Goal: Transaction & Acquisition: Purchase product/service

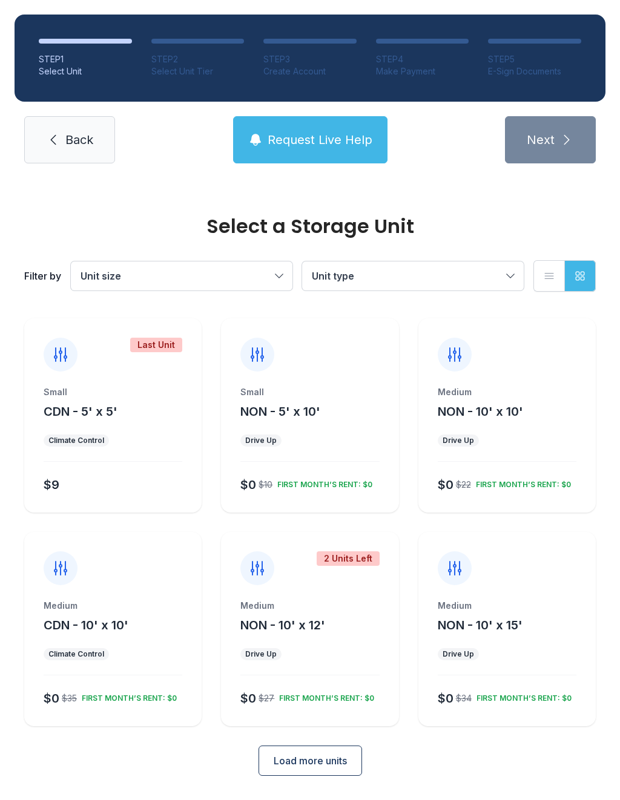
click at [119, 699] on div "FIRST MONTH’S RENT: $0" at bounding box center [127, 696] width 100 height 15
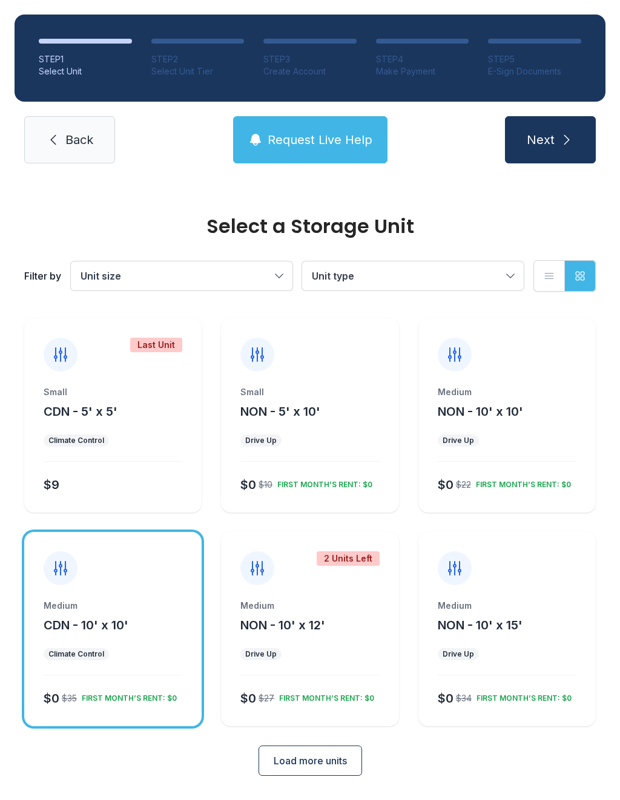
click at [570, 156] on button "Next" at bounding box center [550, 139] width 91 height 47
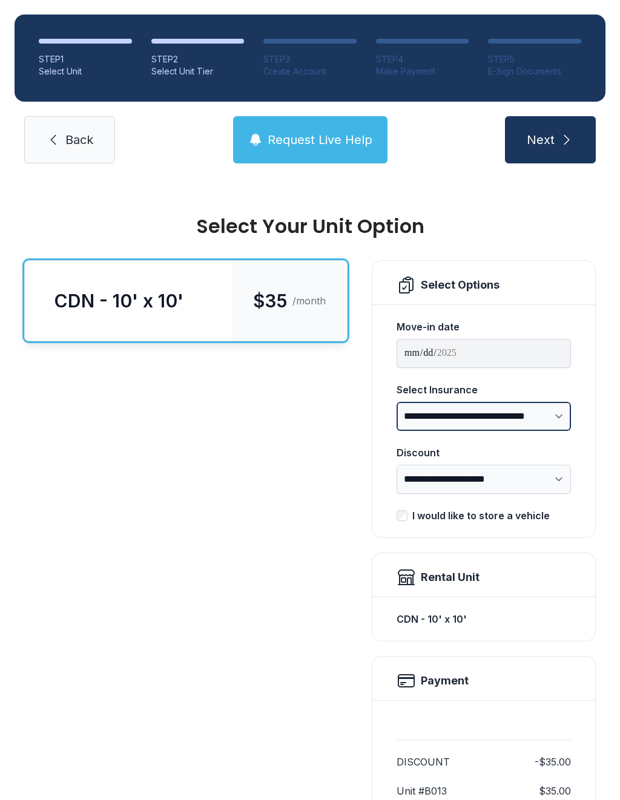
click at [566, 417] on select "**********" at bounding box center [483, 416] width 174 height 29
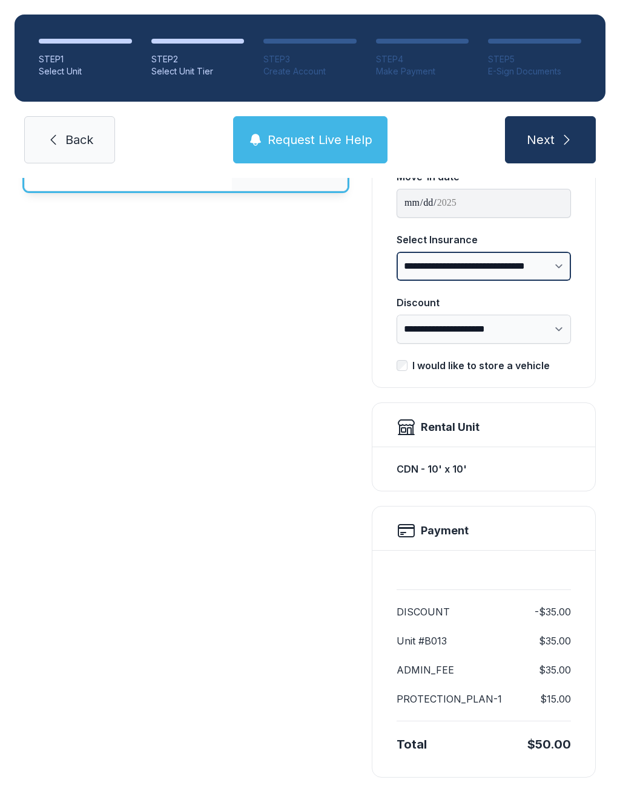
scroll to position [149, 0]
click at [558, 136] on button "Next" at bounding box center [550, 139] width 91 height 47
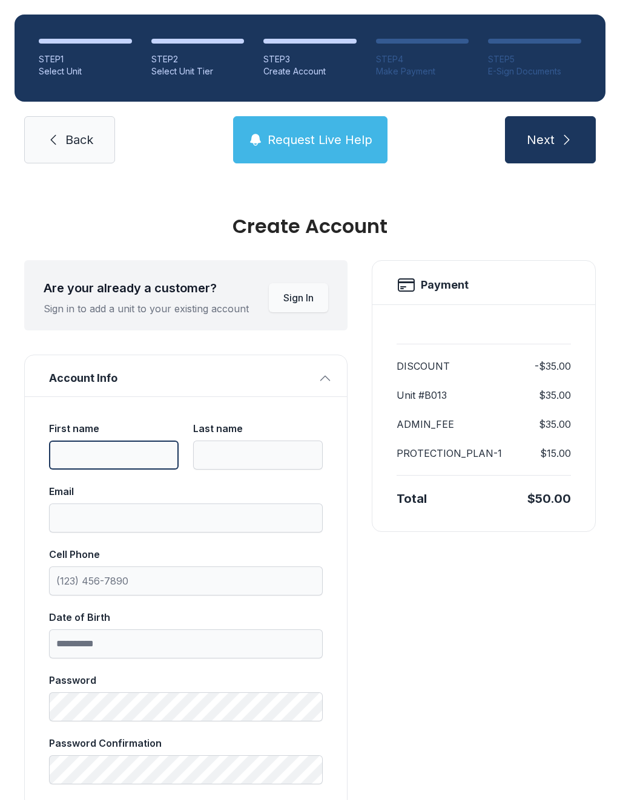
click at [111, 455] on input "First name" at bounding box center [113, 455] width 129 height 29
type input "*******"
click at [257, 445] on input "Last name" at bounding box center [257, 455] width 129 height 29
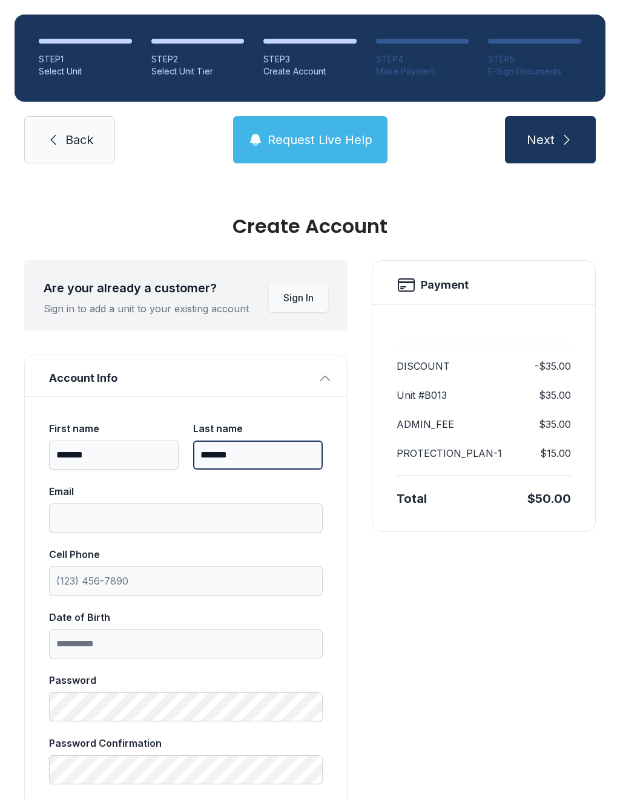
type input "*******"
click at [146, 507] on input "Email" at bounding box center [186, 517] width 274 height 29
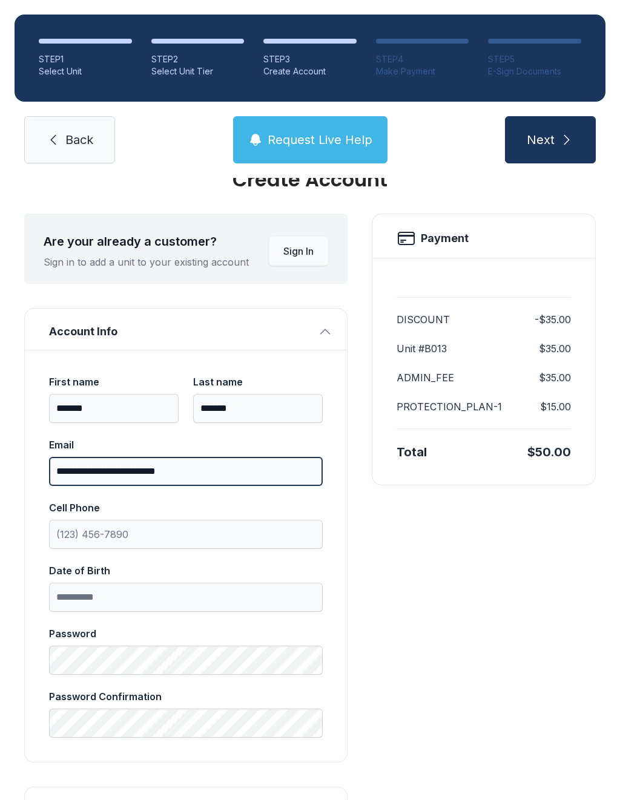
scroll to position [45, 0]
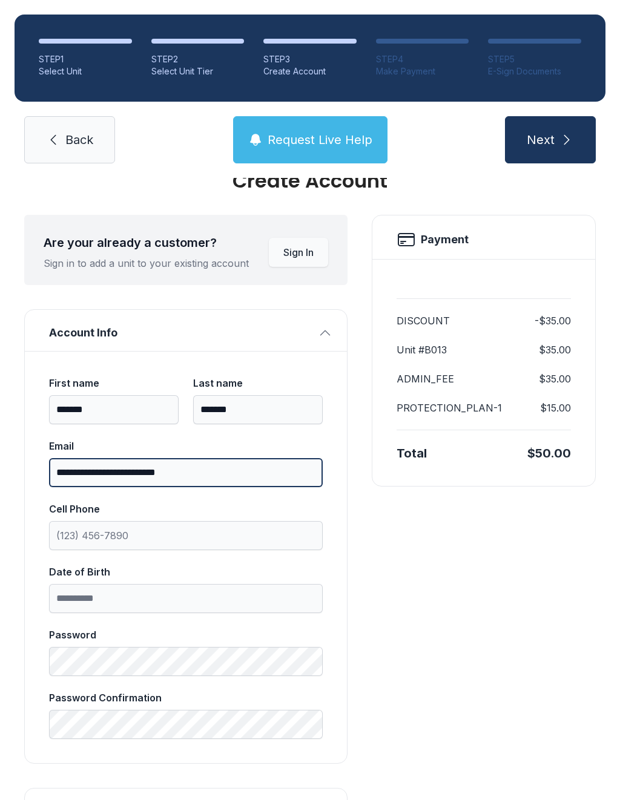
type input "**********"
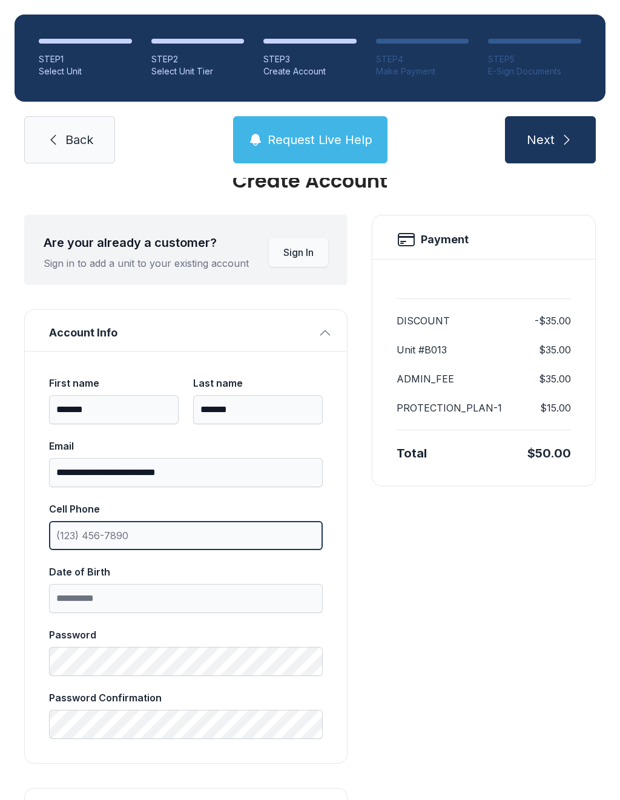
click at [84, 542] on input "Cell Phone" at bounding box center [186, 535] width 274 height 29
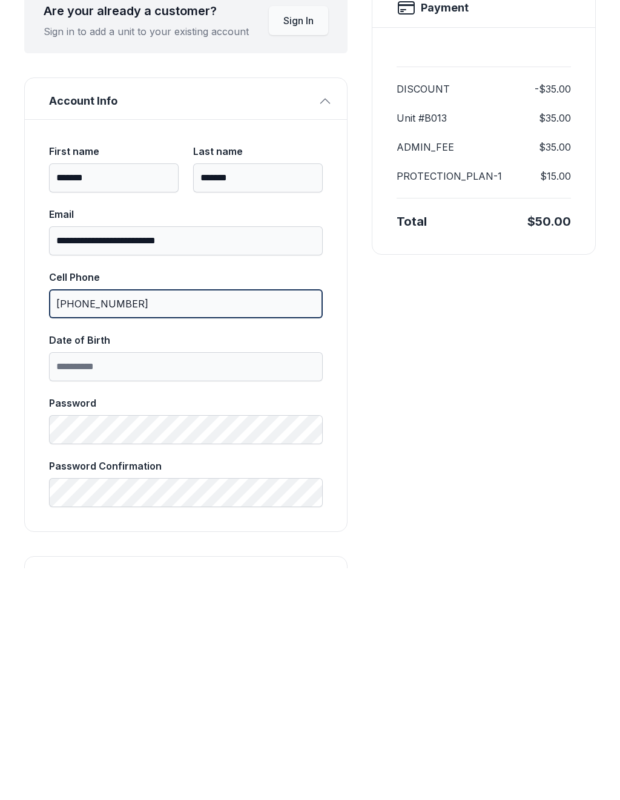
type input "[PHONE_NUMBER]"
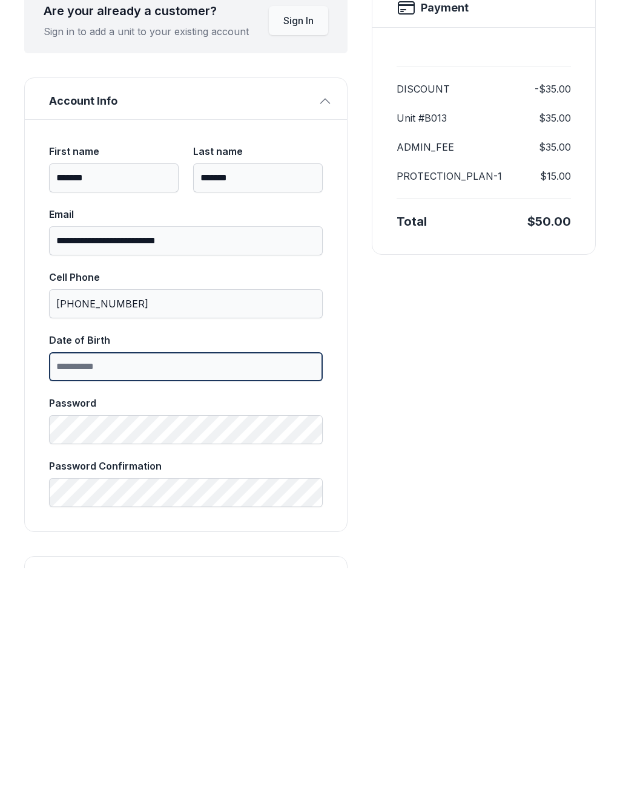
click at [66, 584] on input "Date of Birth" at bounding box center [186, 598] width 274 height 29
type input "**********"
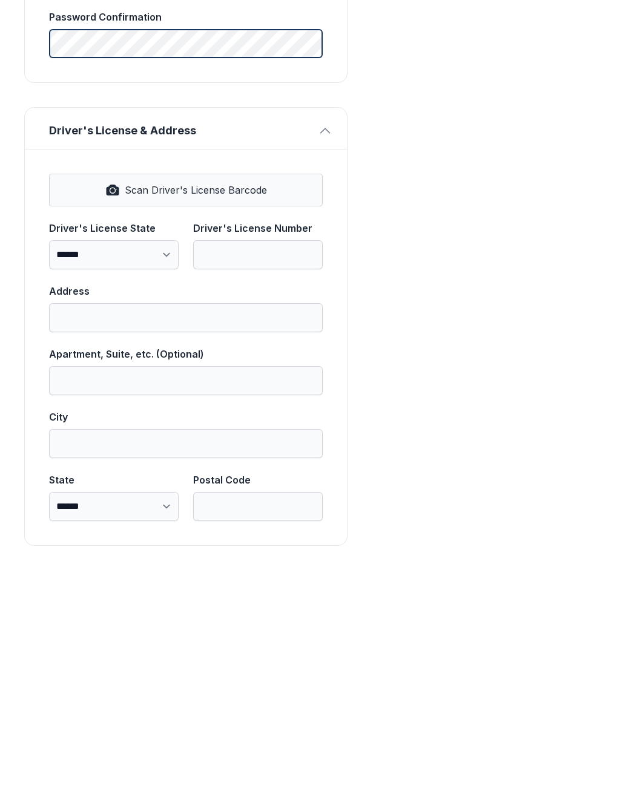
scroll to position [494, 0]
click at [200, 415] on span "Scan Driver's License Barcode" at bounding box center [196, 422] width 142 height 15
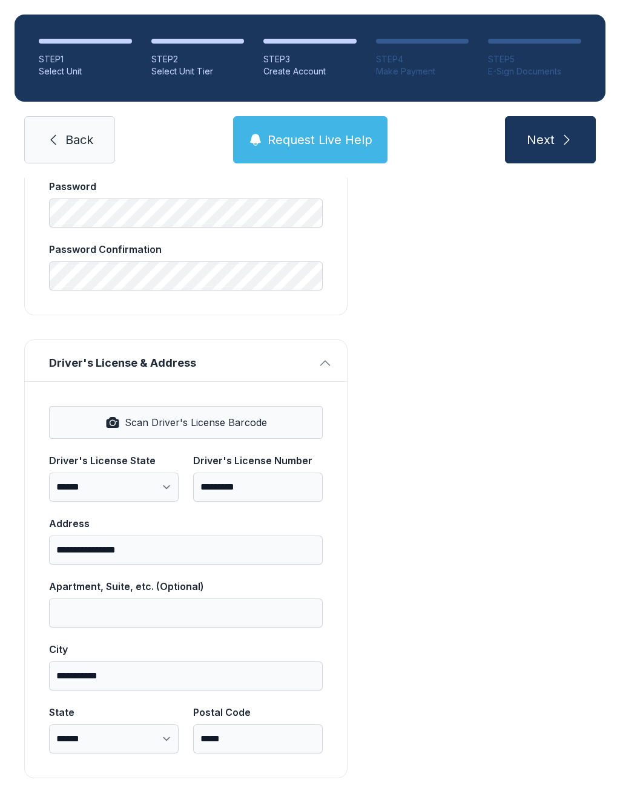
select select "**"
type input "*********"
type input "**********"
select select "**"
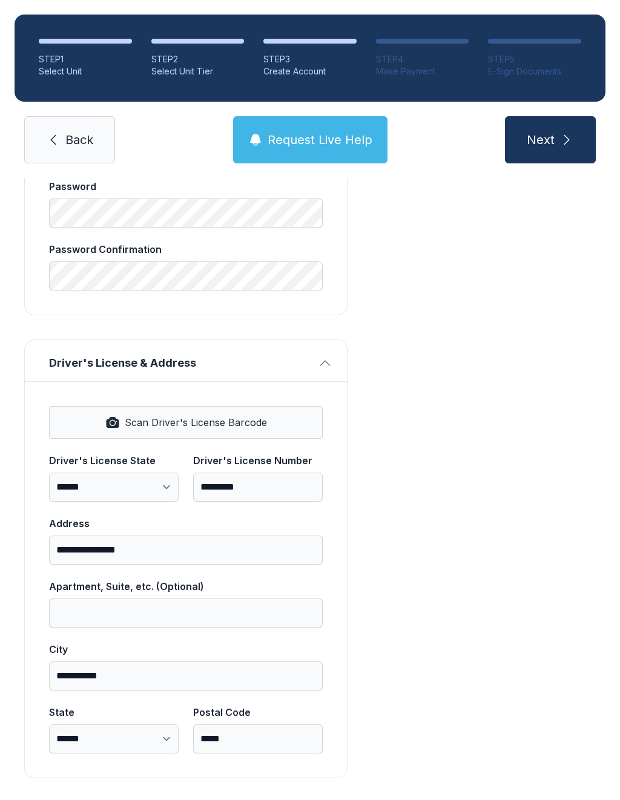
type input "*****"
click at [165, 536] on input "**********" at bounding box center [186, 550] width 274 height 29
type input "**********"
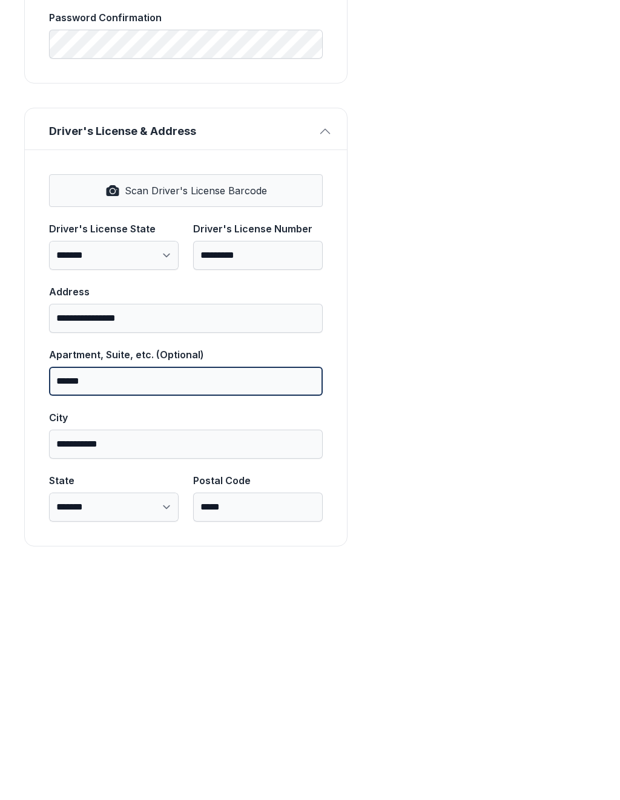
type input "******"
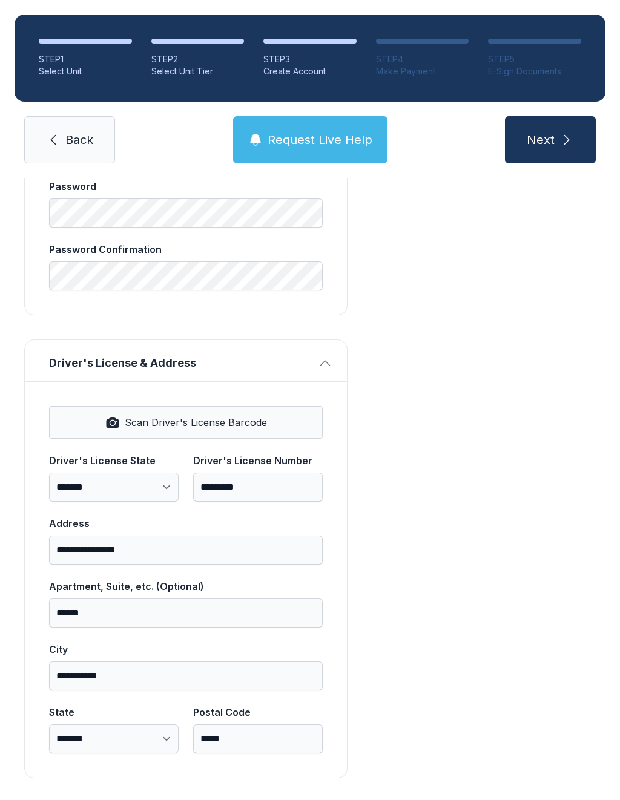
click at [552, 131] on span "Next" at bounding box center [540, 139] width 28 height 17
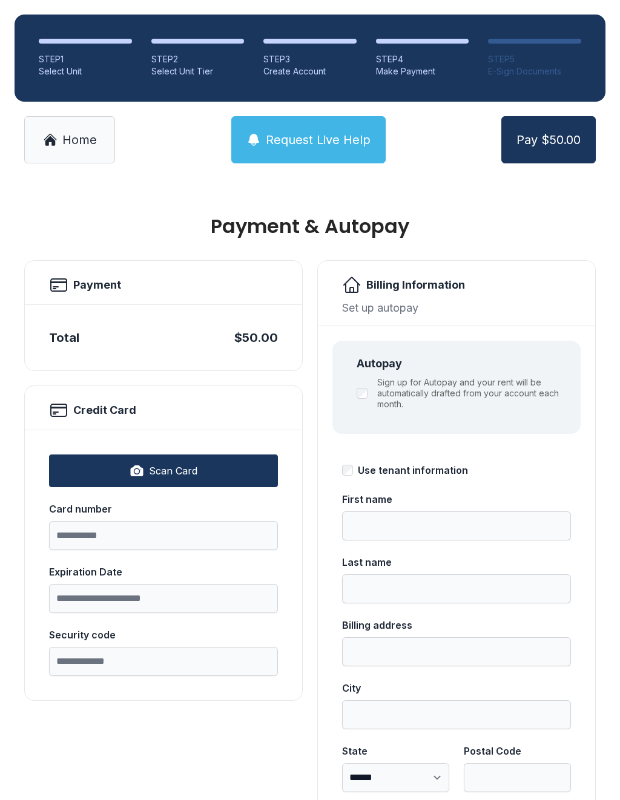
click at [157, 466] on span "Scan Card" at bounding box center [173, 471] width 48 height 15
type input "**********"
type input "*****"
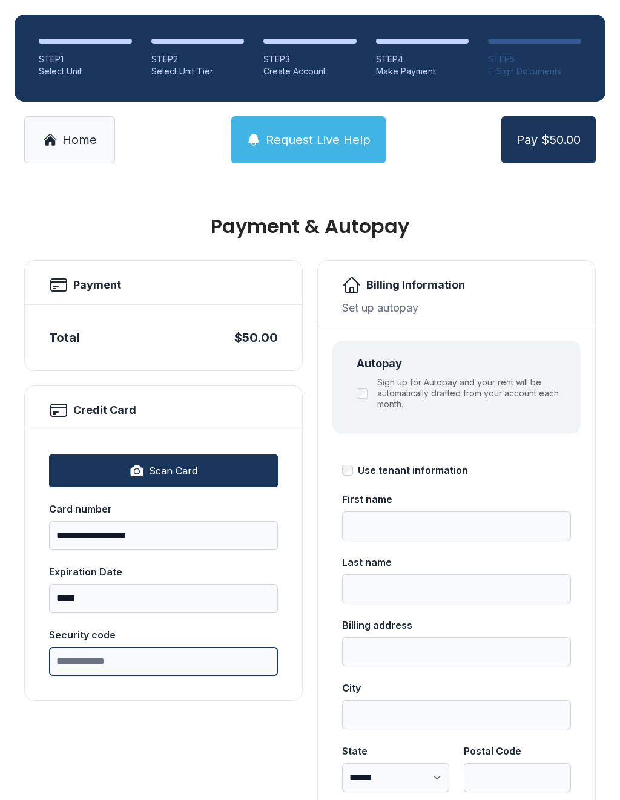
click at [85, 663] on input "Security code" at bounding box center [163, 661] width 229 height 29
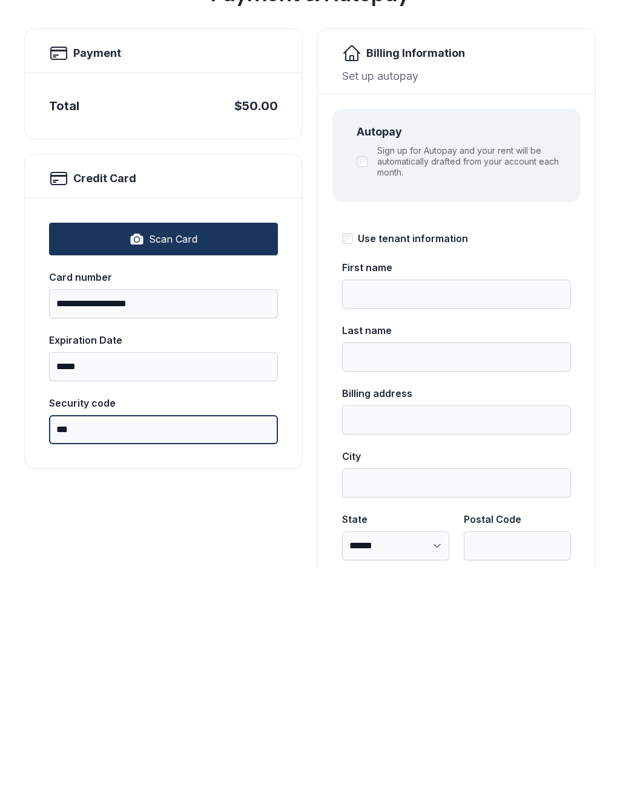
type input "***"
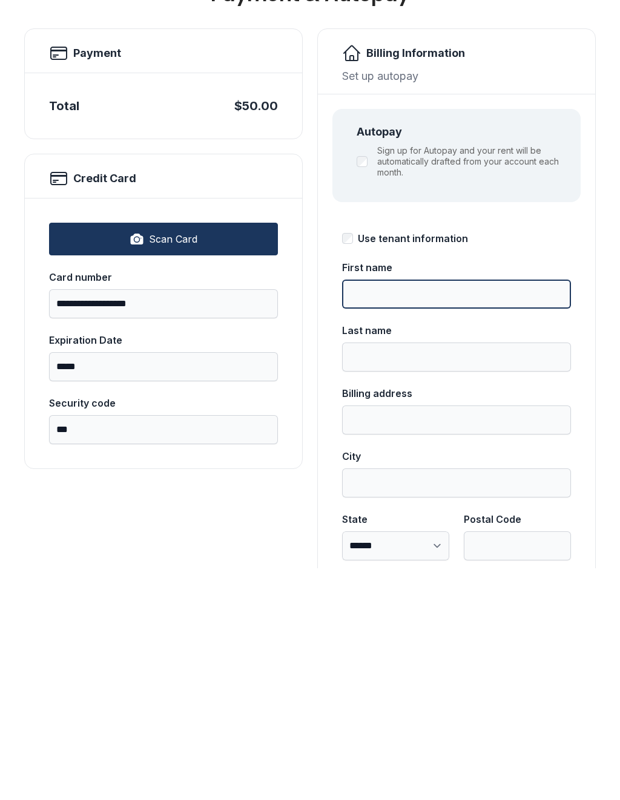
click at [378, 511] on input "First name" at bounding box center [456, 525] width 229 height 29
type input "*******"
click at [396, 574] on input "Last name" at bounding box center [456, 588] width 229 height 29
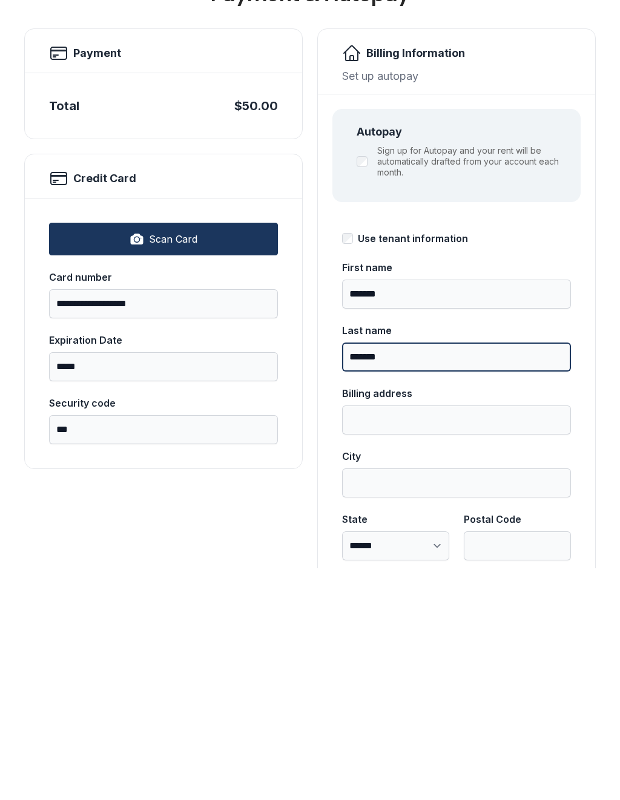
type input "*******"
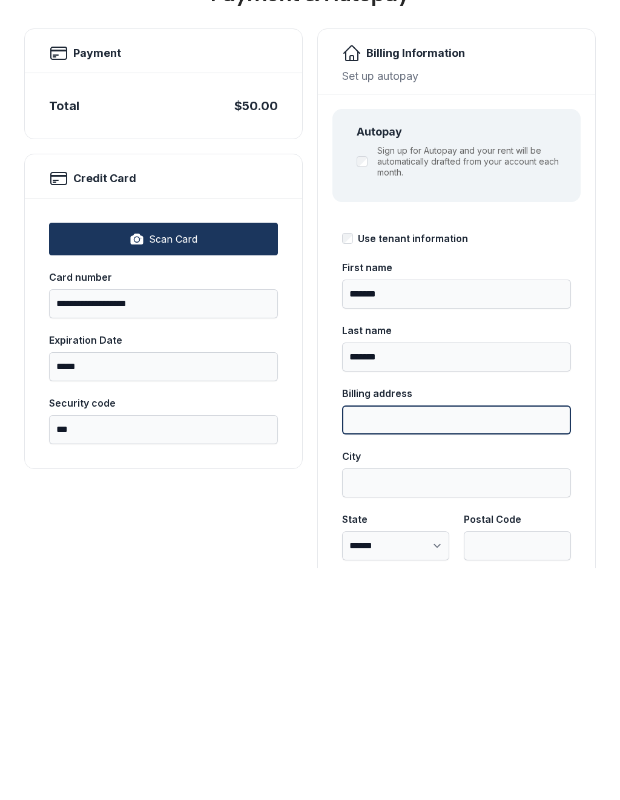
click at [391, 637] on input "Billing address" at bounding box center [456, 651] width 229 height 29
type input "**********"
click at [378, 700] on input "City" at bounding box center [456, 714] width 229 height 29
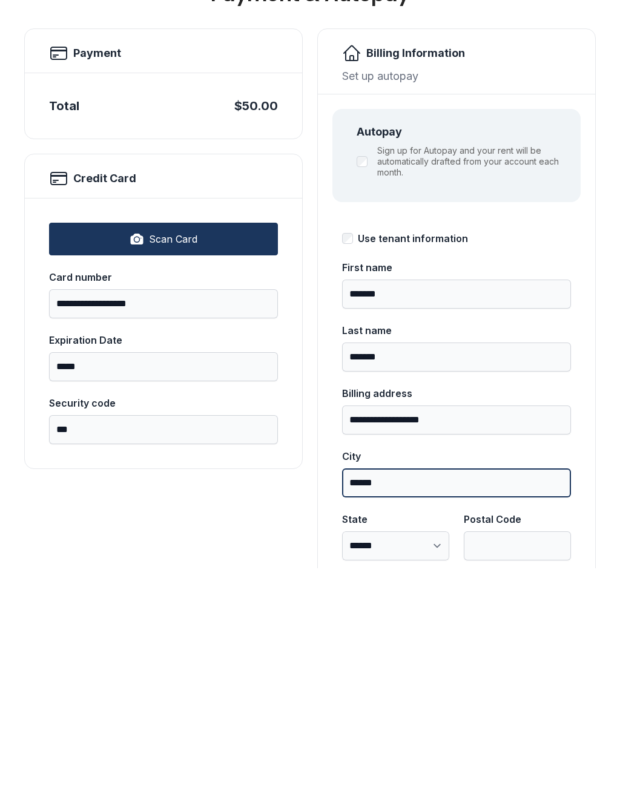
type input "******"
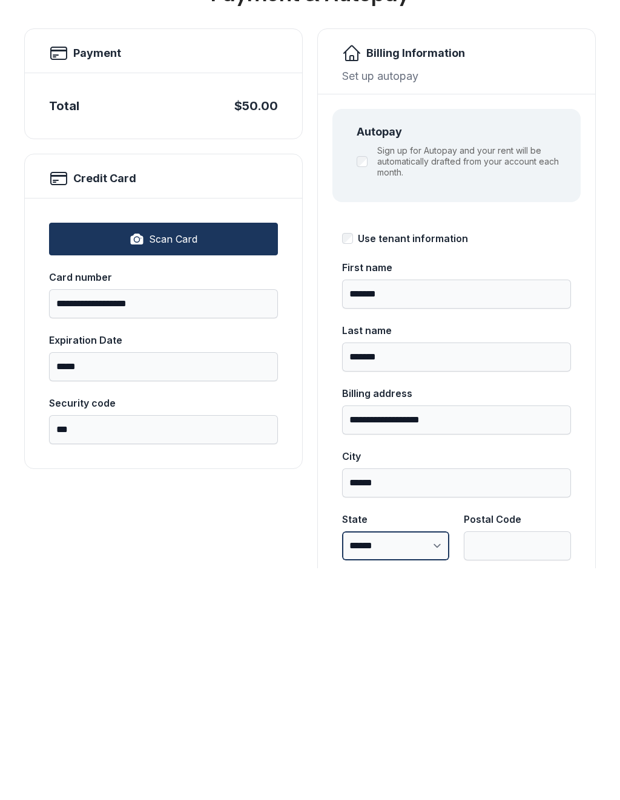
click at [411, 763] on select "**********" at bounding box center [395, 777] width 107 height 29
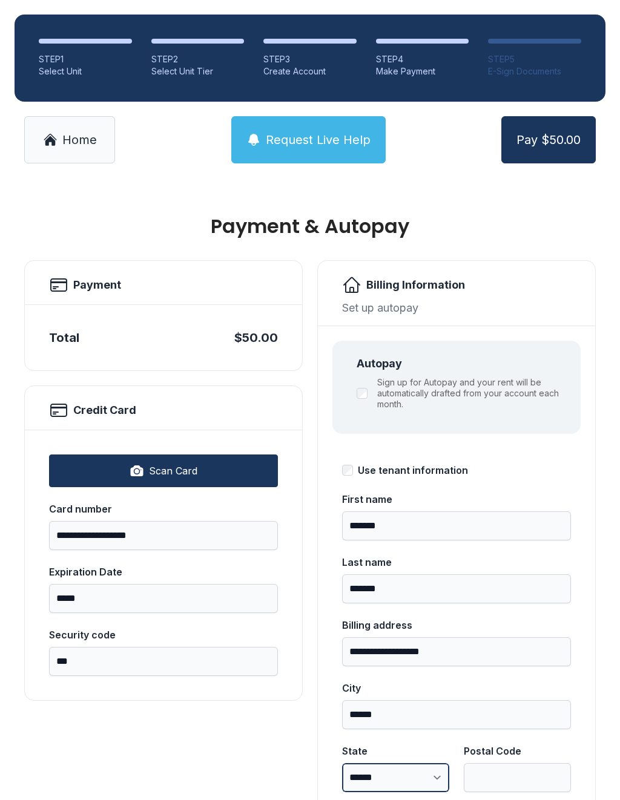
select select "**"
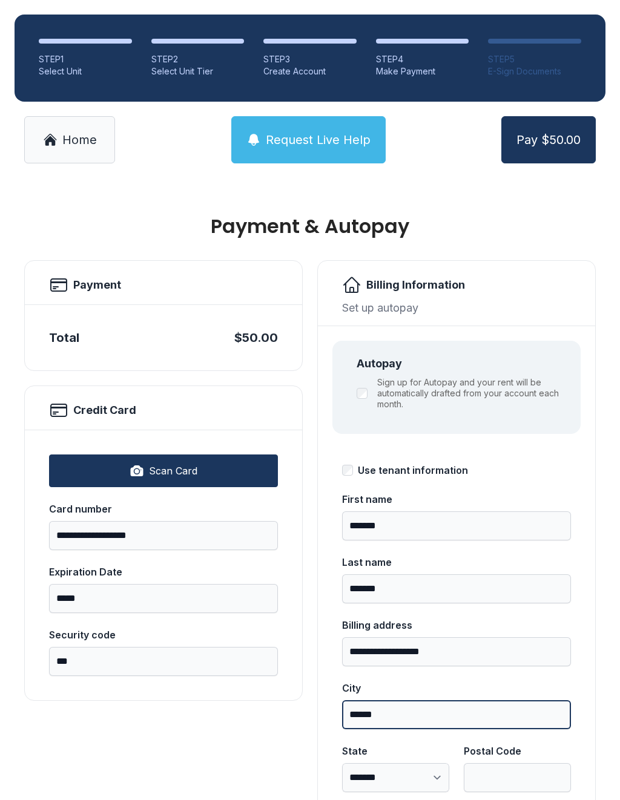
click at [491, 700] on input "******" at bounding box center [456, 714] width 229 height 29
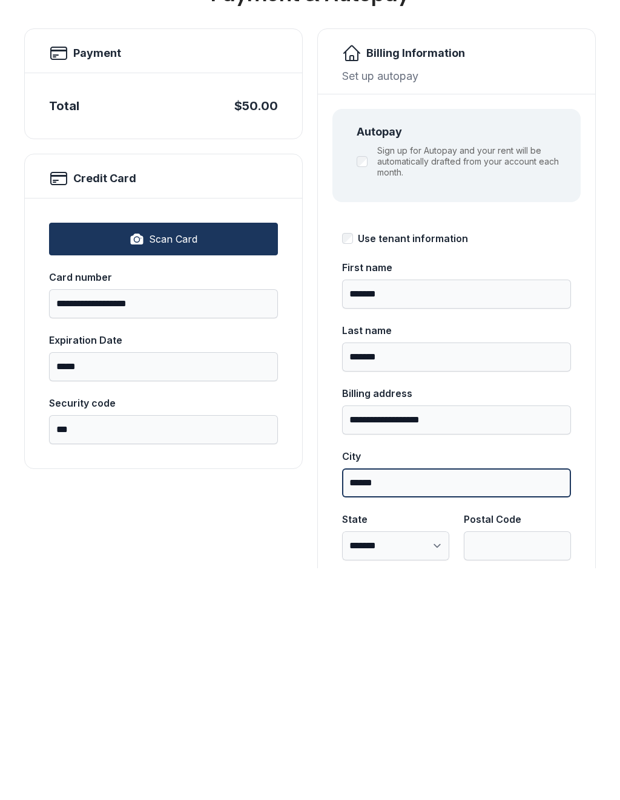
click at [499, 700] on input "******" at bounding box center [456, 714] width 229 height 29
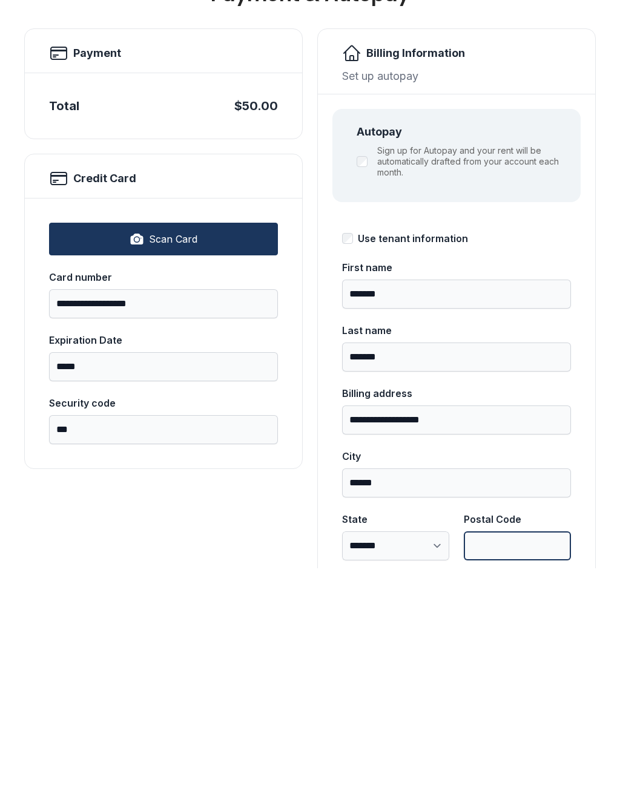
click at [508, 763] on input "Postal Code" at bounding box center [517, 777] width 107 height 29
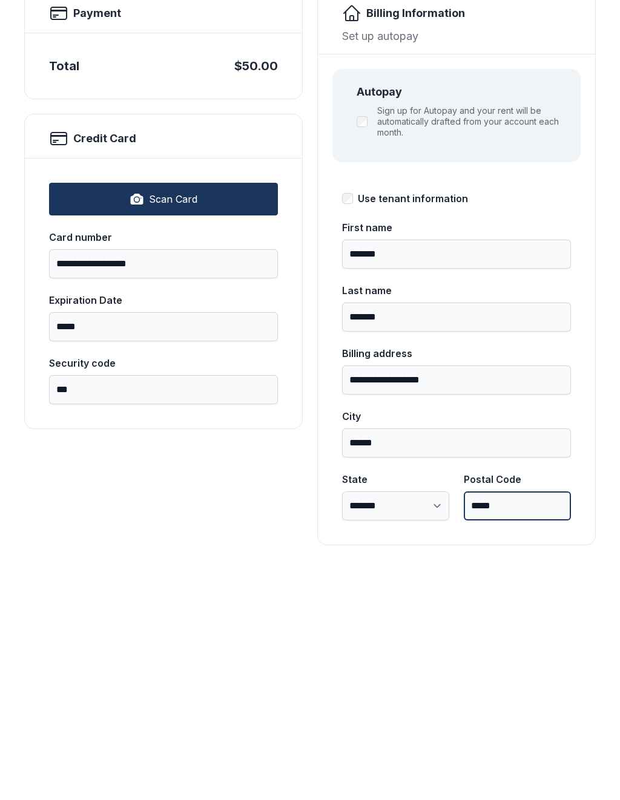
scroll to position [39, 0]
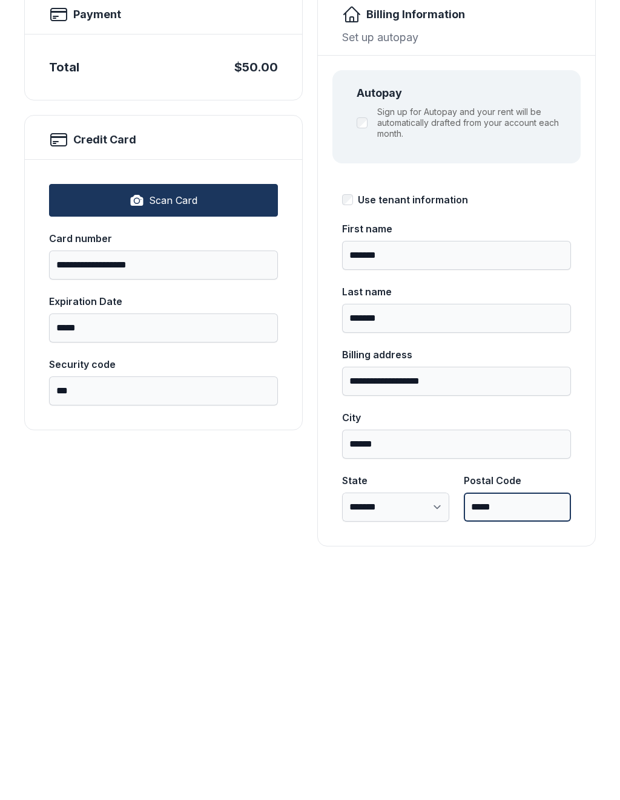
type input "*****"
click at [218, 498] on div "**********" at bounding box center [163, 499] width 278 height 557
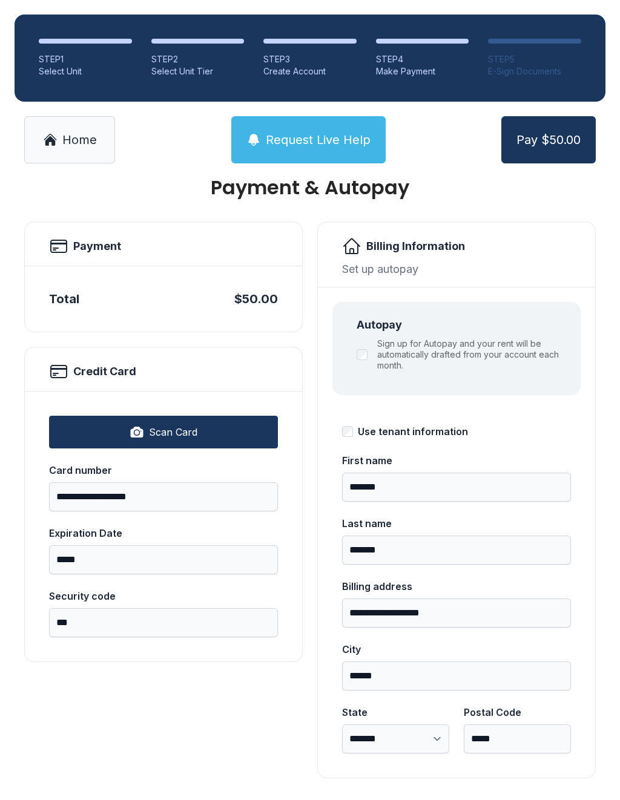
click at [563, 131] on span "Pay $50.00" at bounding box center [548, 139] width 64 height 17
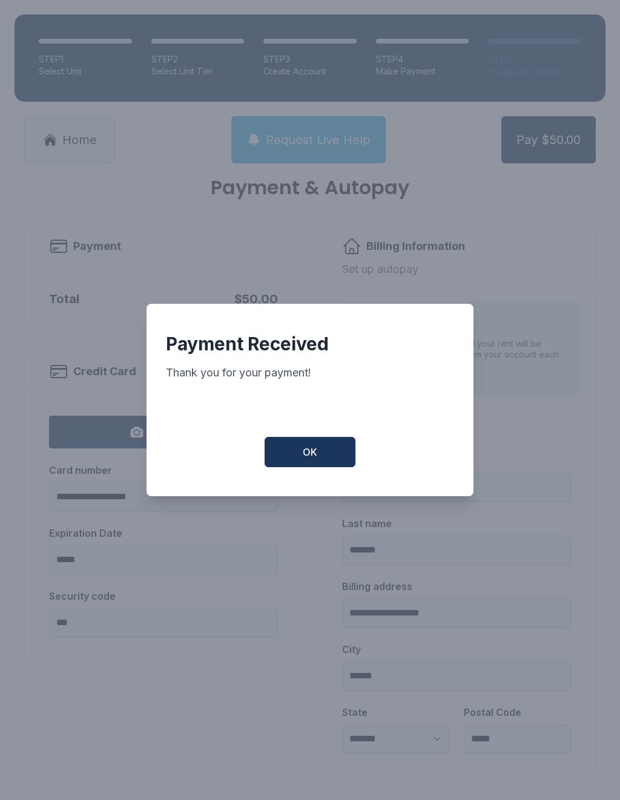
click at [292, 449] on button "OK" at bounding box center [309, 452] width 91 height 30
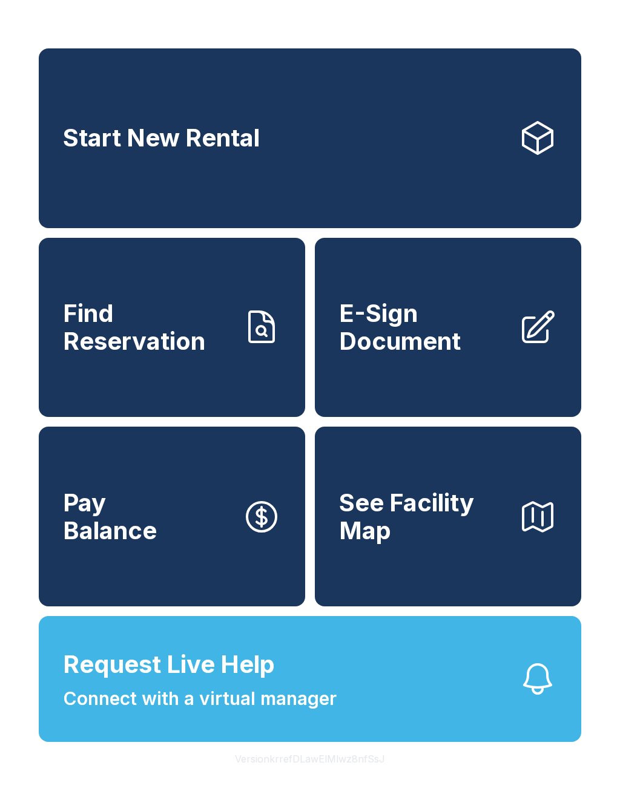
click at [164, 318] on span "Find Reservation" at bounding box center [147, 327] width 169 height 55
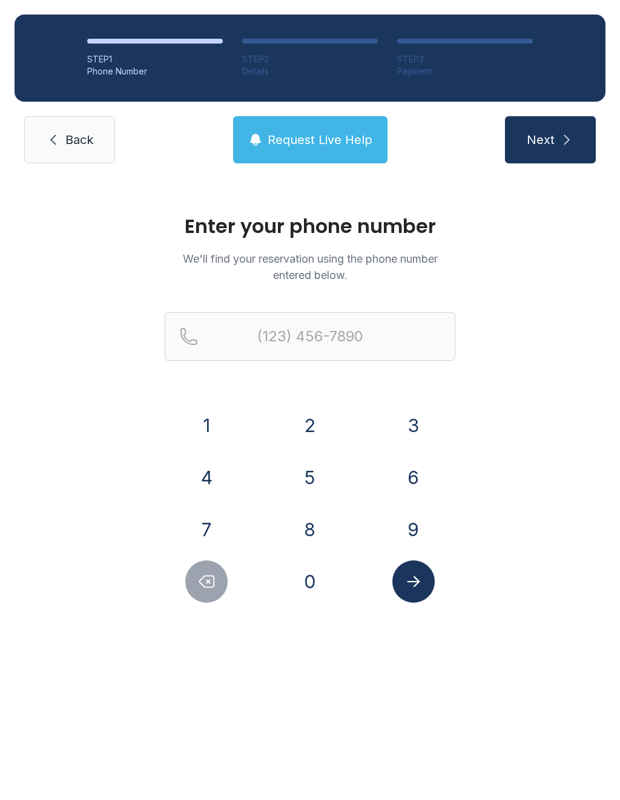
click at [208, 471] on button "4" at bounding box center [206, 477] width 42 height 42
click at [320, 428] on button "2" at bounding box center [310, 425] width 42 height 42
click at [404, 416] on button "3" at bounding box center [413, 425] width 42 height 42
click at [310, 519] on button "8" at bounding box center [310, 529] width 42 height 42
click at [217, 528] on button "7" at bounding box center [206, 529] width 42 height 42
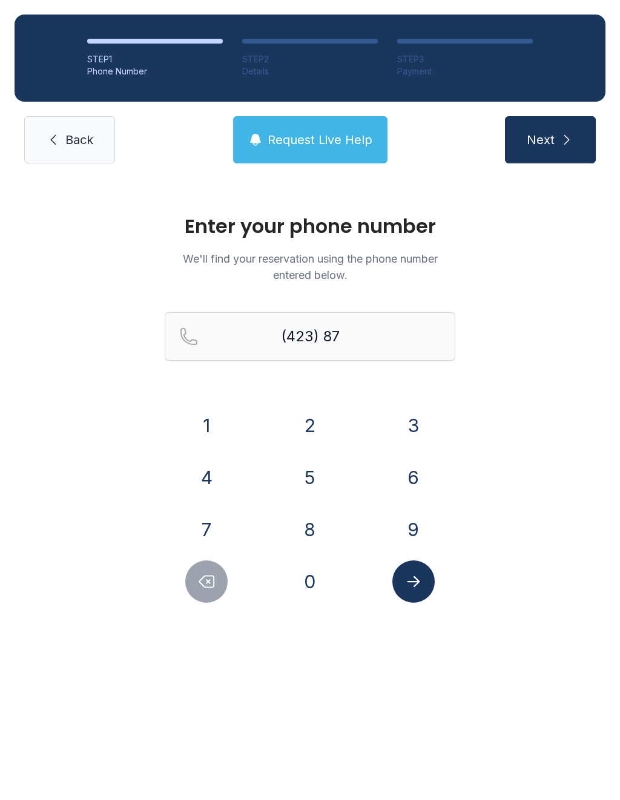
click at [420, 473] on button "6" at bounding box center [413, 477] width 42 height 42
click at [417, 423] on button "3" at bounding box center [413, 425] width 42 height 42
click at [415, 533] on button "9" at bounding box center [413, 529] width 42 height 42
click at [211, 422] on button "1" at bounding box center [206, 425] width 42 height 42
click at [317, 490] on button "5" at bounding box center [310, 477] width 42 height 42
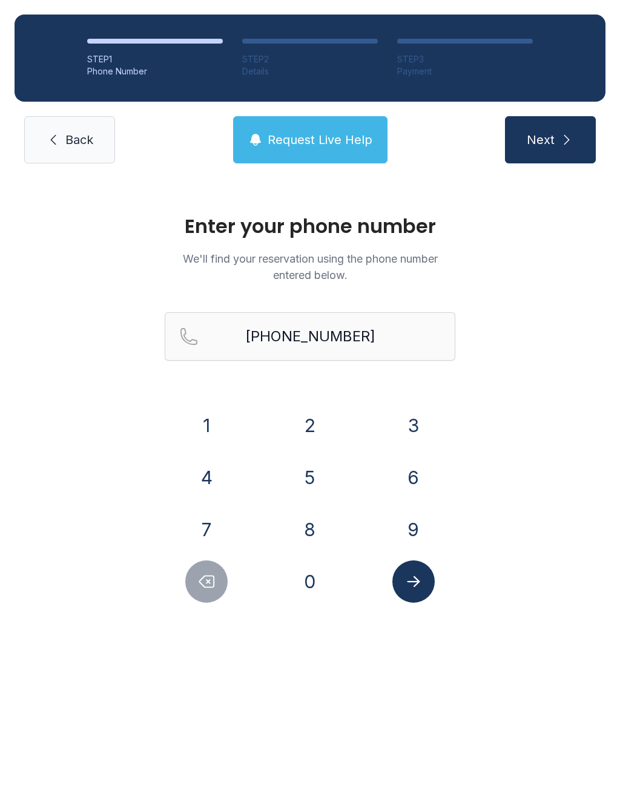
click at [423, 579] on button "Submit lookup form" at bounding box center [413, 581] width 42 height 42
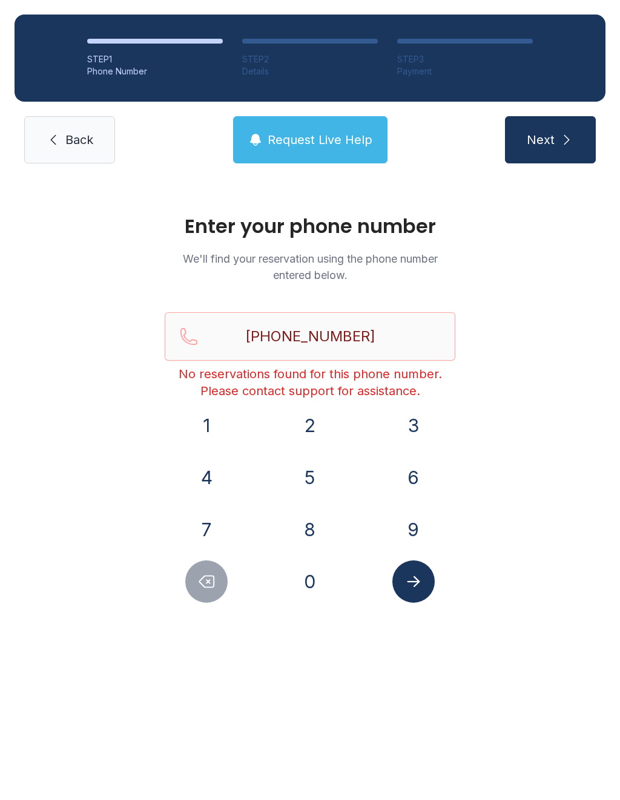
click at [332, 145] on span "Request Live Help" at bounding box center [319, 139] width 105 height 17
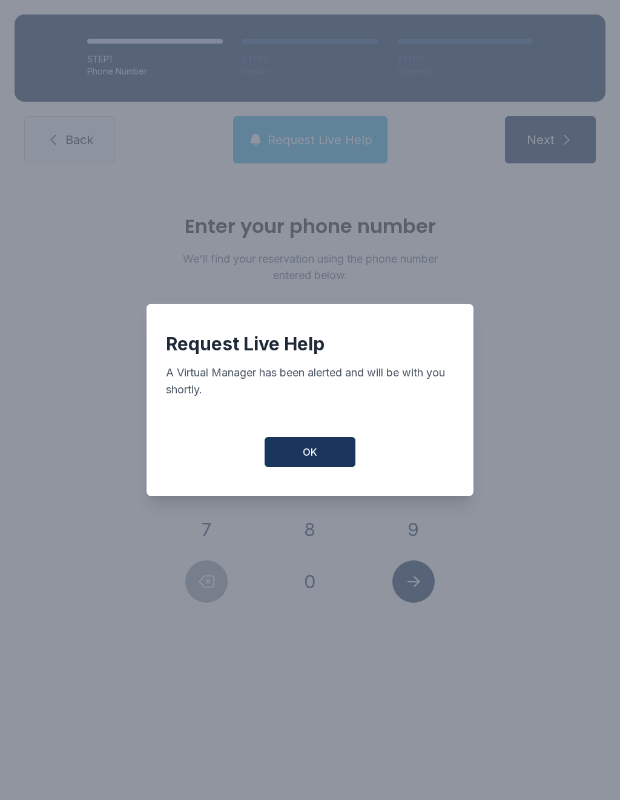
click at [310, 453] on span "OK" at bounding box center [310, 452] width 15 height 15
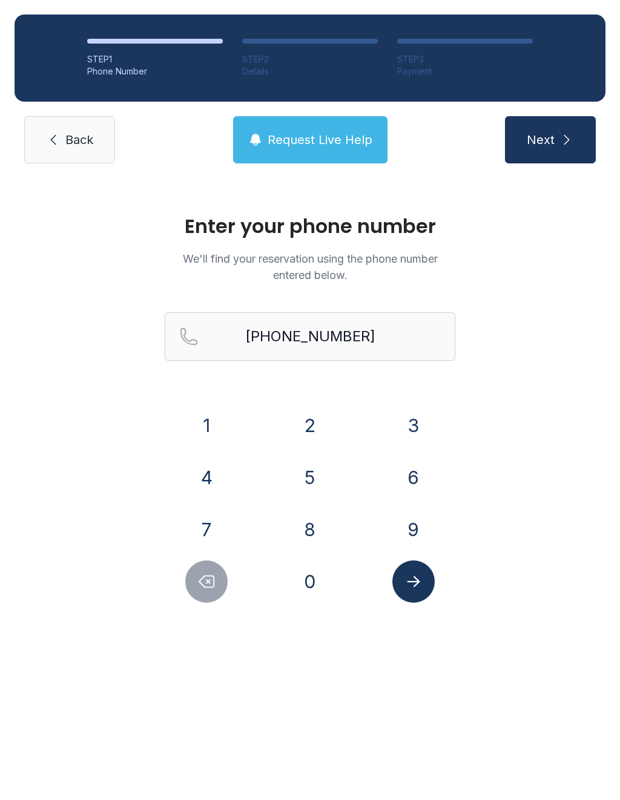
click at [214, 575] on icon "Delete number" at bounding box center [206, 581] width 18 height 18
click at [212, 569] on button "Delete number" at bounding box center [206, 581] width 42 height 42
click at [422, 479] on button "6" at bounding box center [413, 477] width 42 height 42
click at [212, 421] on button "1" at bounding box center [206, 425] width 42 height 42
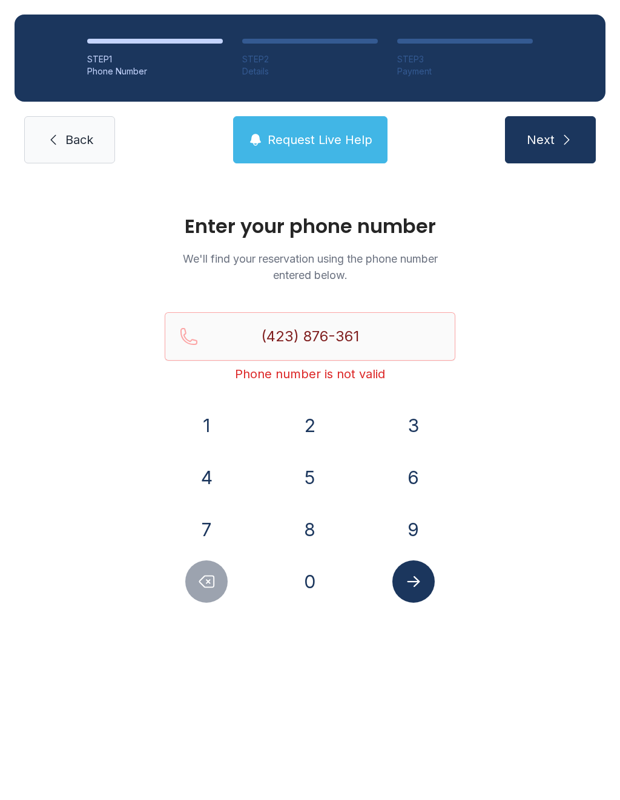
click at [215, 471] on button "4" at bounding box center [206, 477] width 42 height 42
click at [426, 577] on button "Submit lookup form" at bounding box center [413, 581] width 42 height 42
click at [208, 569] on button "Delete number" at bounding box center [206, 581] width 42 height 42
click at [207, 568] on button "Delete number" at bounding box center [206, 581] width 42 height 42
click at [205, 570] on button "Delete number" at bounding box center [206, 581] width 42 height 42
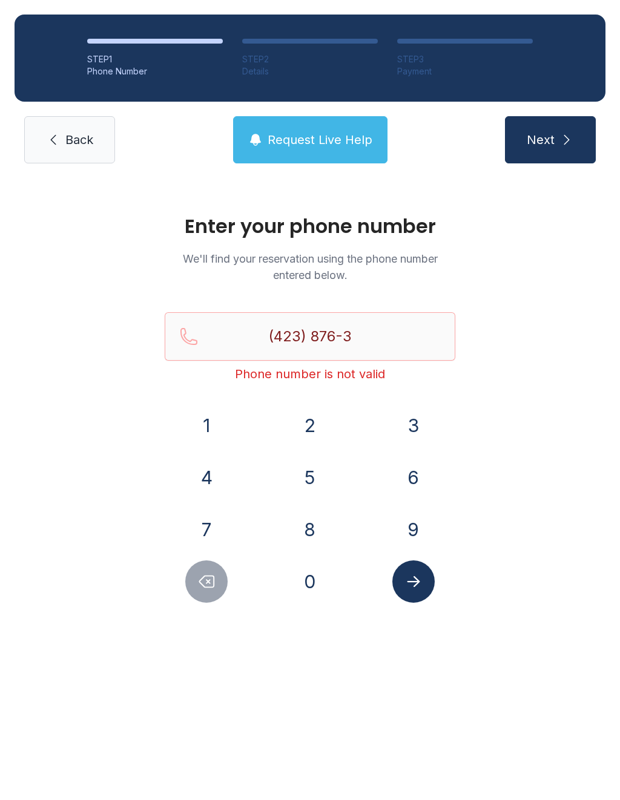
click at [205, 569] on button "Delete number" at bounding box center [206, 581] width 42 height 42
click at [205, 561] on button "Delete number" at bounding box center [206, 581] width 42 height 42
click at [202, 559] on div "1 2 3 4 5 6 7 8 9 0" at bounding box center [310, 503] width 290 height 198
click at [202, 566] on button "Delete number" at bounding box center [206, 581] width 42 height 42
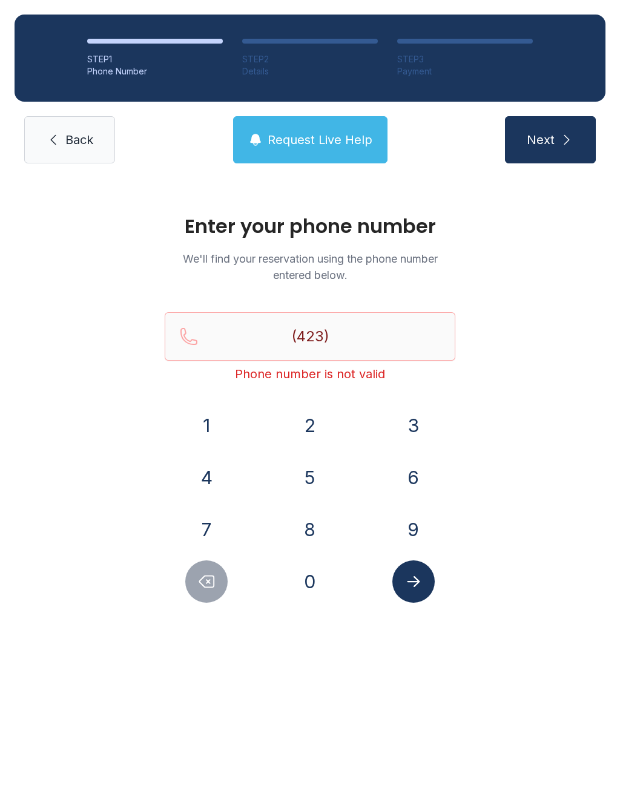
click at [193, 567] on button "Delete number" at bounding box center [206, 581] width 42 height 42
click at [191, 565] on div at bounding box center [207, 581] width 84 height 42
click at [207, 549] on button "7" at bounding box center [206, 529] width 42 height 42
click at [211, 553] on div "1 2 3 4 5 6 7 8 9 0" at bounding box center [310, 503] width 290 height 198
click at [212, 543] on button "7" at bounding box center [206, 529] width 42 height 42
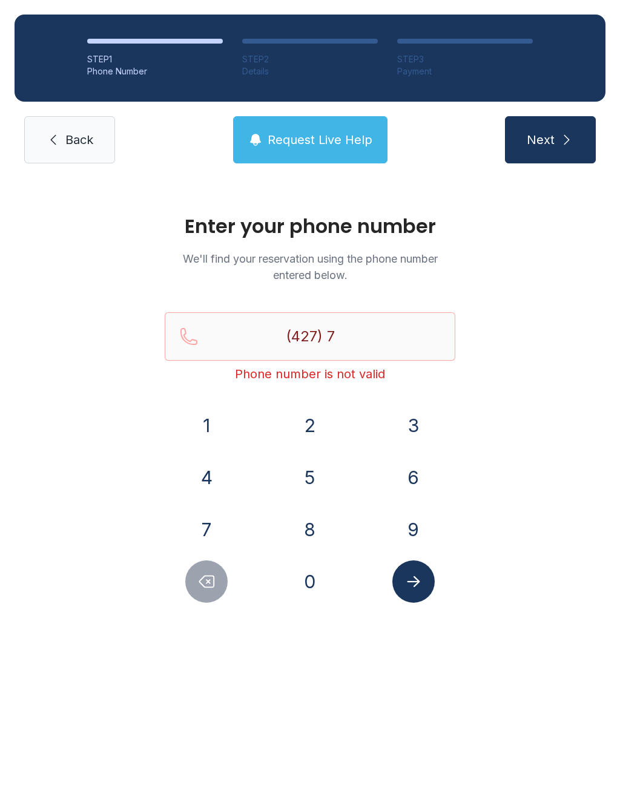
click at [211, 543] on button "7" at bounding box center [206, 529] width 42 height 42
click at [206, 571] on button "Delete number" at bounding box center [206, 581] width 42 height 42
click at [206, 570] on button "Delete number" at bounding box center [206, 581] width 42 height 42
click at [204, 568] on button "Delete number" at bounding box center [206, 581] width 42 height 42
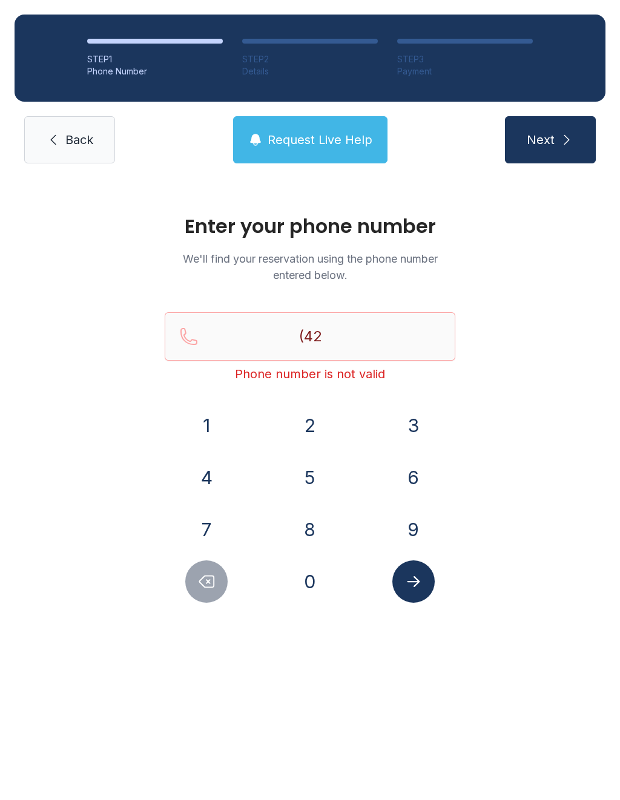
type input "(4"
click at [213, 584] on icon "Delete number" at bounding box center [206, 581] width 18 height 18
click at [209, 574] on icon "Delete number" at bounding box center [206, 581] width 18 height 18
click at [215, 586] on icon "Delete number" at bounding box center [206, 581] width 18 height 18
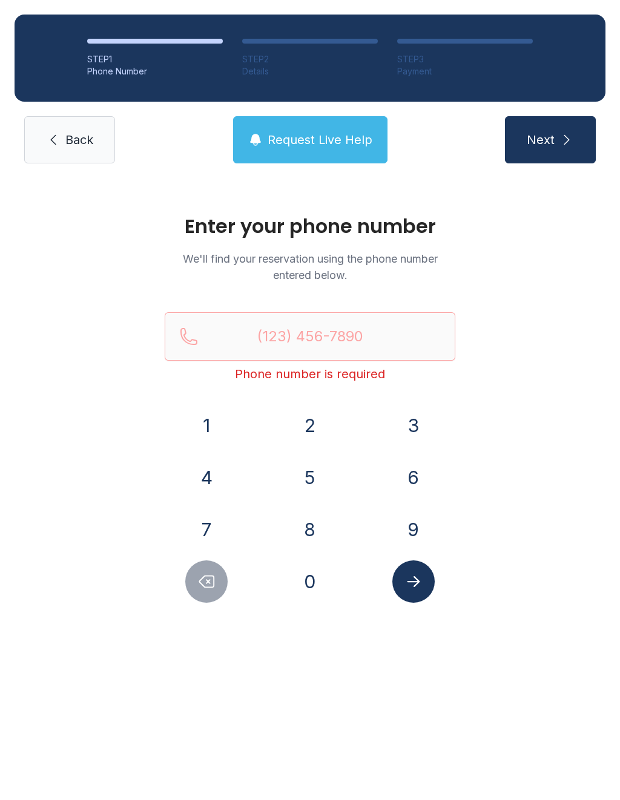
click at [215, 586] on icon "Delete number" at bounding box center [206, 581] width 18 height 18
click at [205, 576] on icon "Delete number" at bounding box center [207, 581] width 15 height 11
click at [68, 143] on span "Back" at bounding box center [79, 139] width 28 height 17
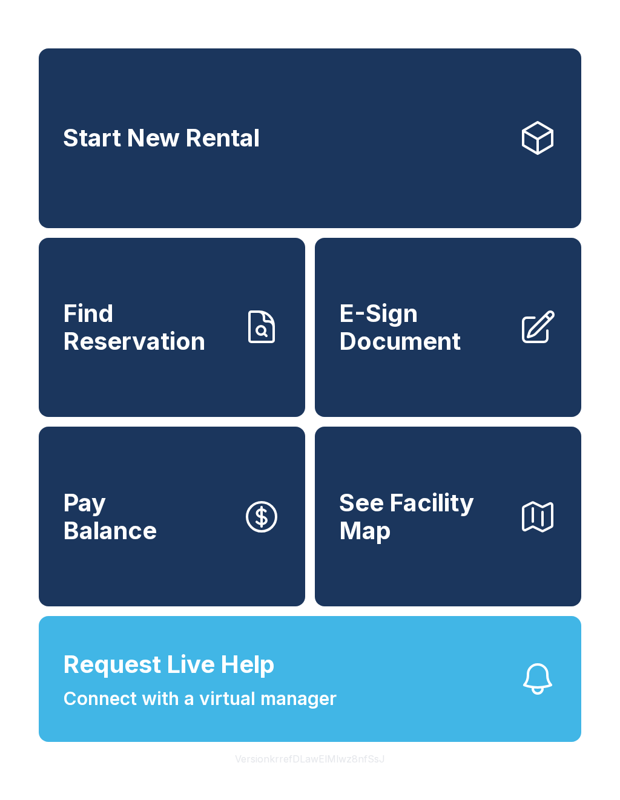
click at [428, 533] on span "See Facility Map" at bounding box center [423, 516] width 169 height 55
click at [463, 544] on span "See Facility Map" at bounding box center [423, 516] width 169 height 55
click at [194, 117] on link "Start New Rental" at bounding box center [310, 138] width 542 height 180
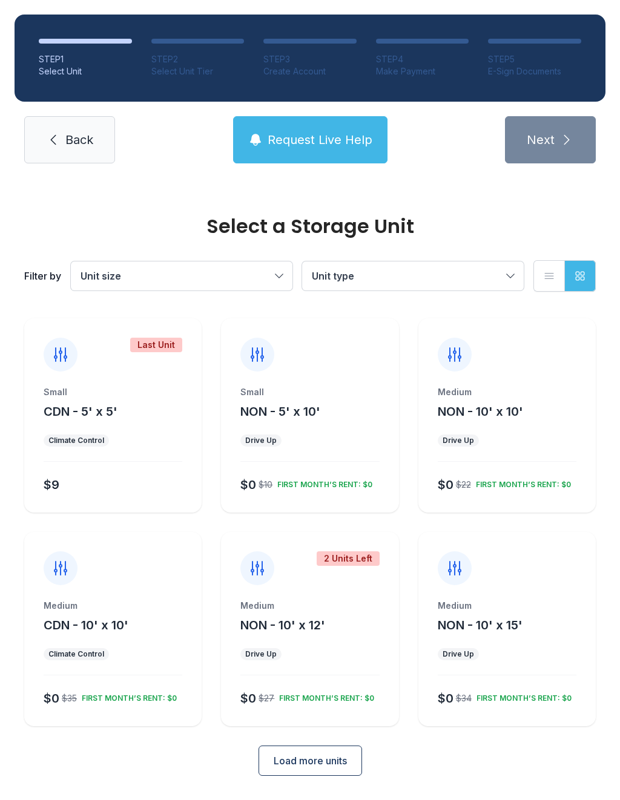
click at [284, 760] on span "Load more units" at bounding box center [310, 760] width 73 height 15
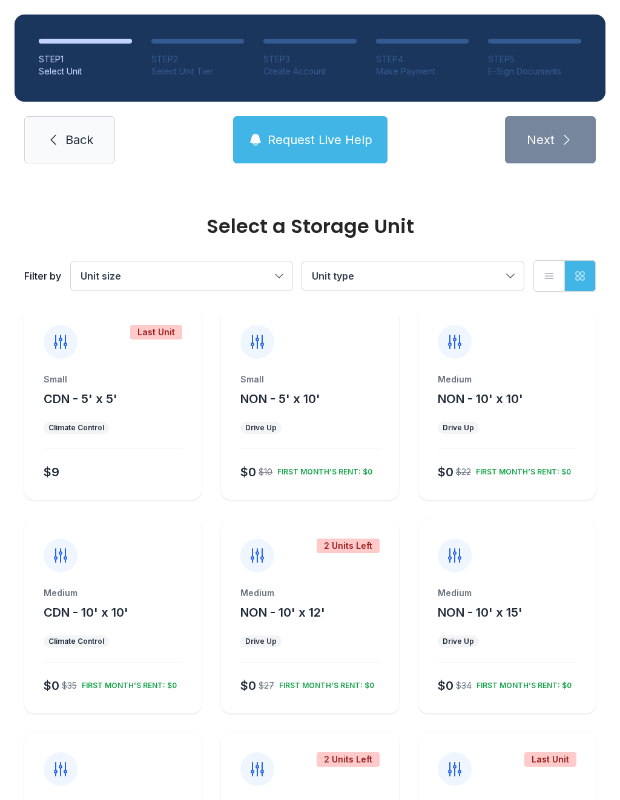
scroll to position [11, 0]
click at [110, 596] on div "Medium" at bounding box center [113, 594] width 139 height 12
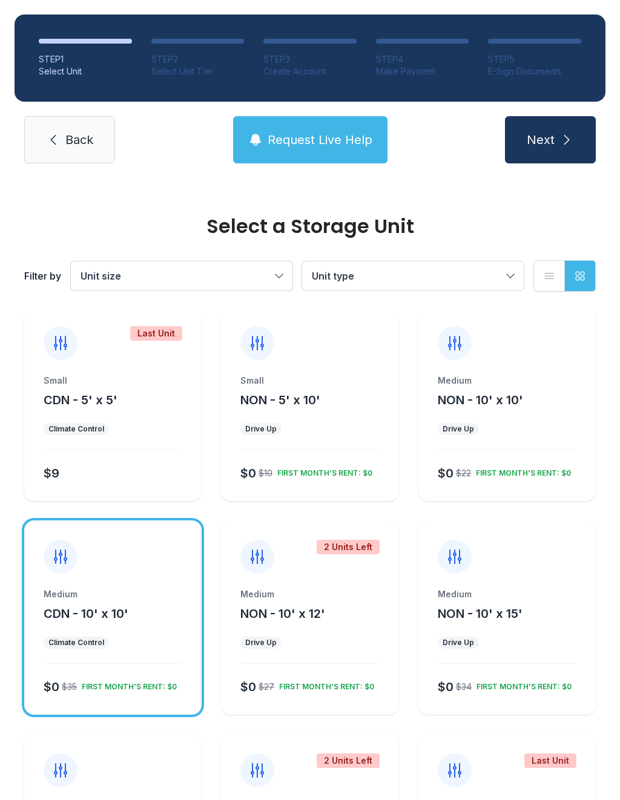
click at [125, 597] on div "Medium" at bounding box center [113, 594] width 139 height 12
click at [274, 275] on button "Unit size" at bounding box center [181, 275] width 221 height 29
click at [510, 275] on button "Unit type" at bounding box center [412, 275] width 221 height 29
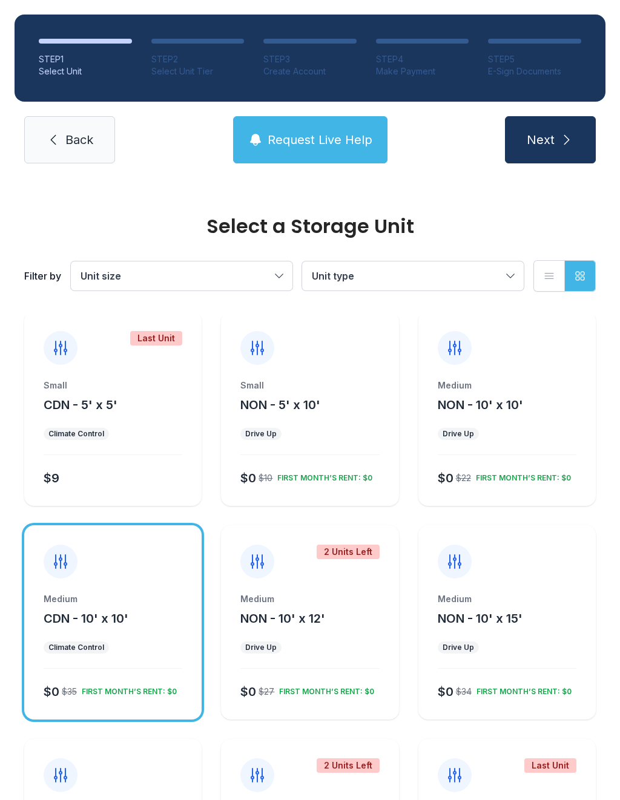
scroll to position [7, 0]
click at [270, 371] on div "Small NON - 5' x 10' Drive Up $0 $10 FIRST MONTH’S RENT: $0" at bounding box center [309, 408] width 177 height 194
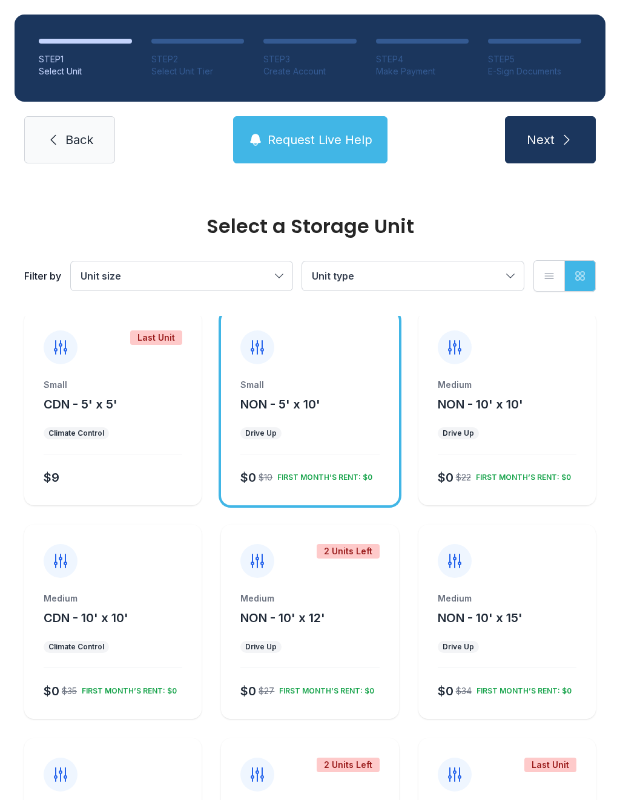
click at [270, 371] on div "Small NON - 5' x 10' Drive Up $0 $10 FIRST MONTH’S RENT: $0" at bounding box center [309, 408] width 177 height 194
click at [287, 388] on div "Small" at bounding box center [309, 385] width 139 height 12
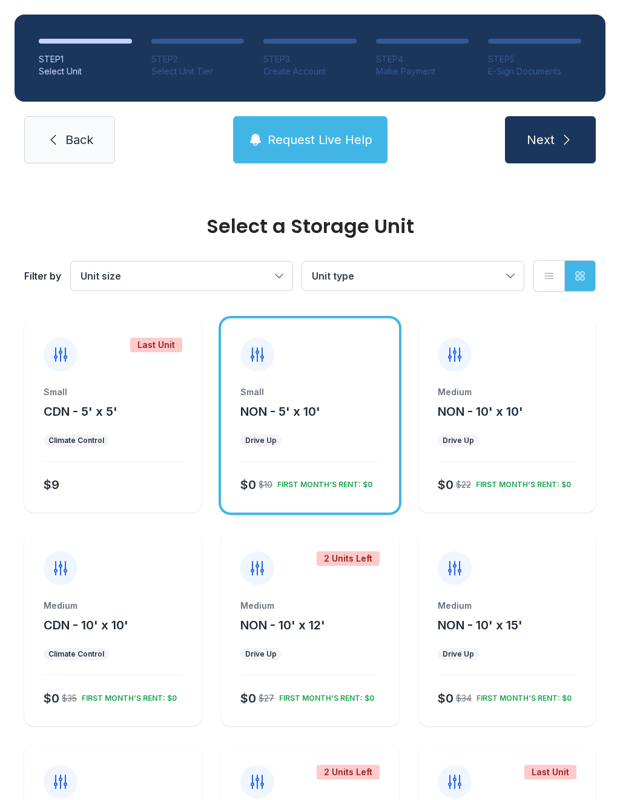
scroll to position [0, 0]
click at [541, 131] on span "Next" at bounding box center [540, 139] width 28 height 17
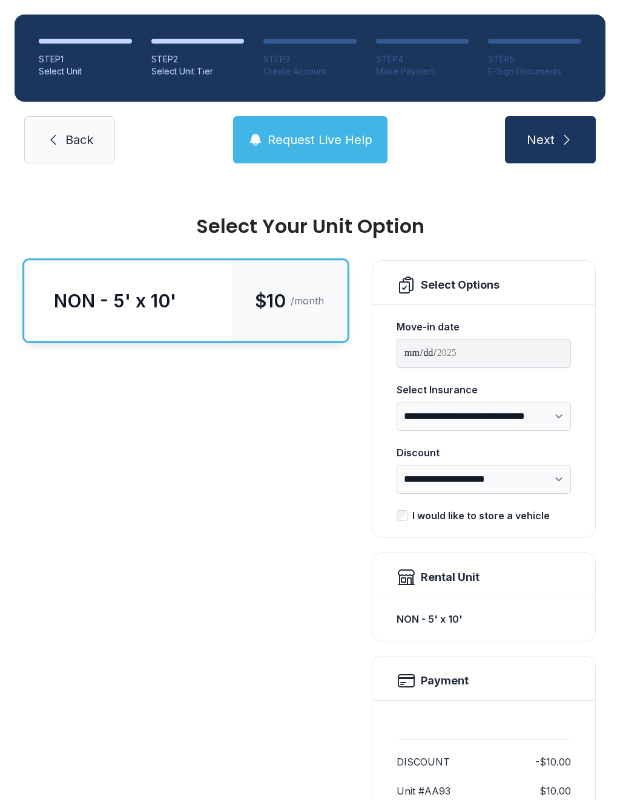
click at [62, 136] on link "Back" at bounding box center [69, 139] width 91 height 47
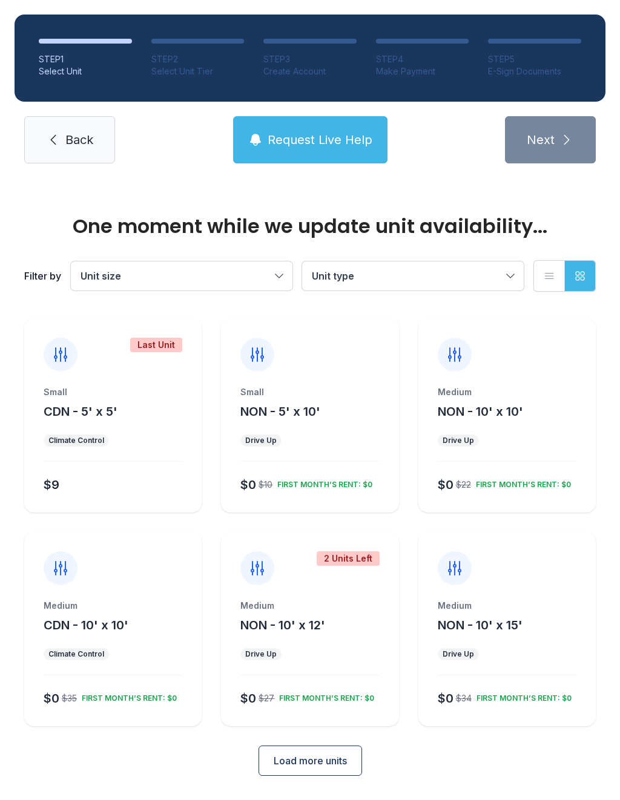
click at [87, 398] on div "Small CDN - 5' x 5'" at bounding box center [113, 403] width 139 height 34
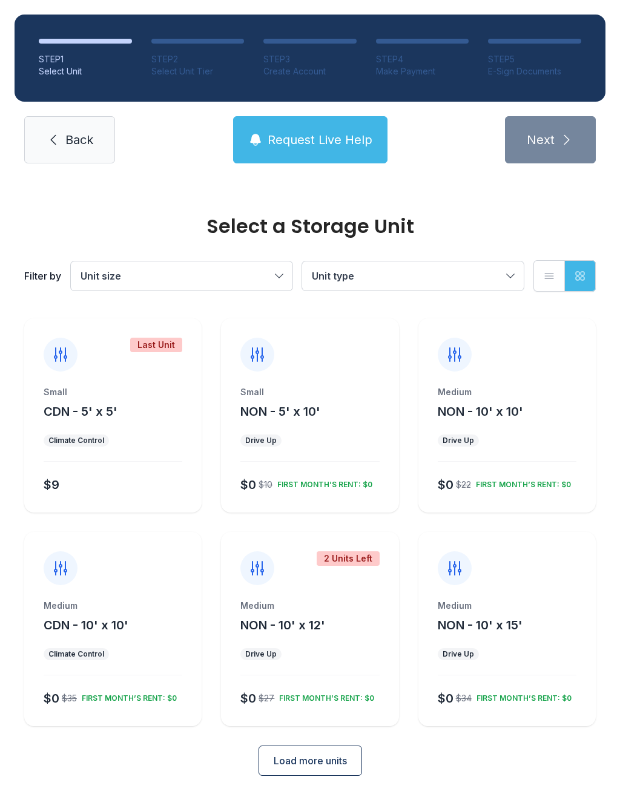
click at [65, 439] on div "Climate Control" at bounding box center [76, 441] width 56 height 10
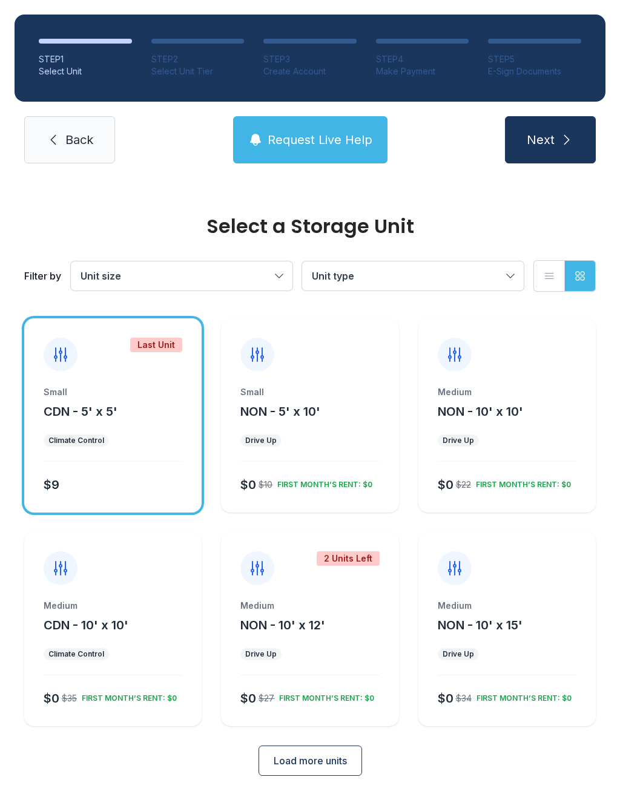
click at [540, 132] on span "Next" at bounding box center [540, 139] width 28 height 17
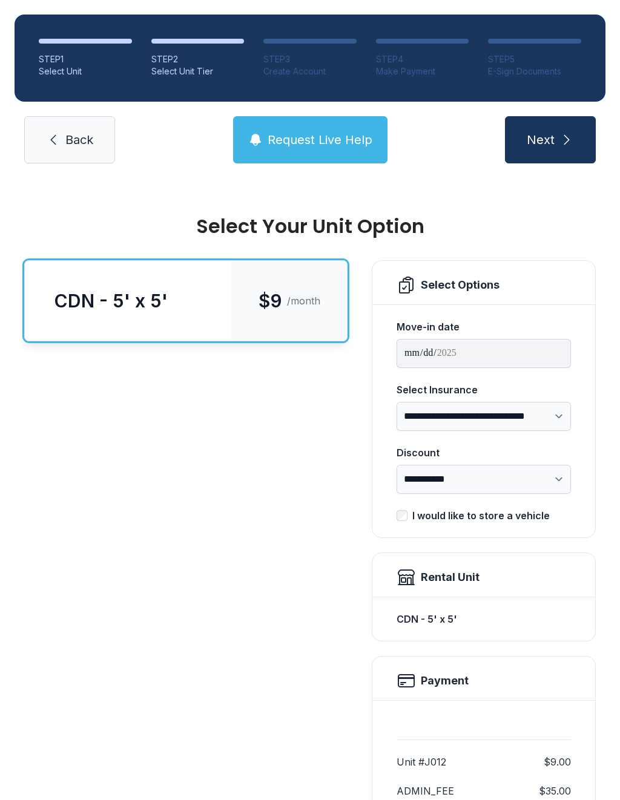
click at [68, 135] on span "Back" at bounding box center [79, 139] width 28 height 17
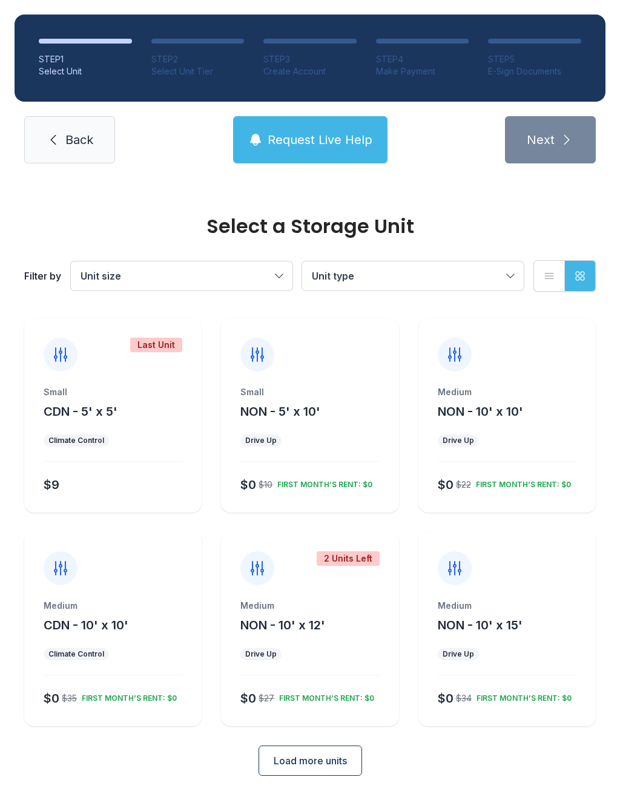
click at [287, 428] on div "Small NON - 5' x 10' Drive Up $0 $10 FIRST MONTH’S RENT: $0" at bounding box center [309, 449] width 177 height 126
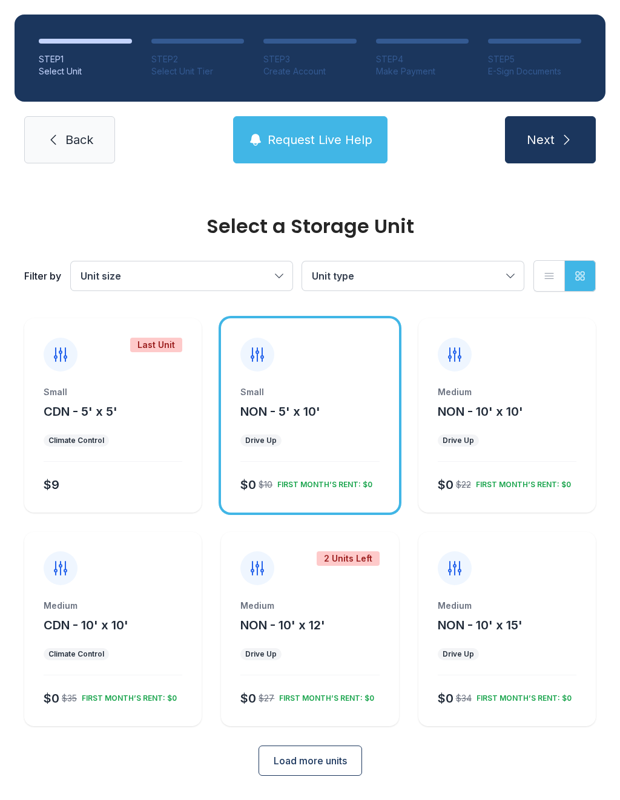
click at [531, 155] on button "Next" at bounding box center [550, 139] width 91 height 47
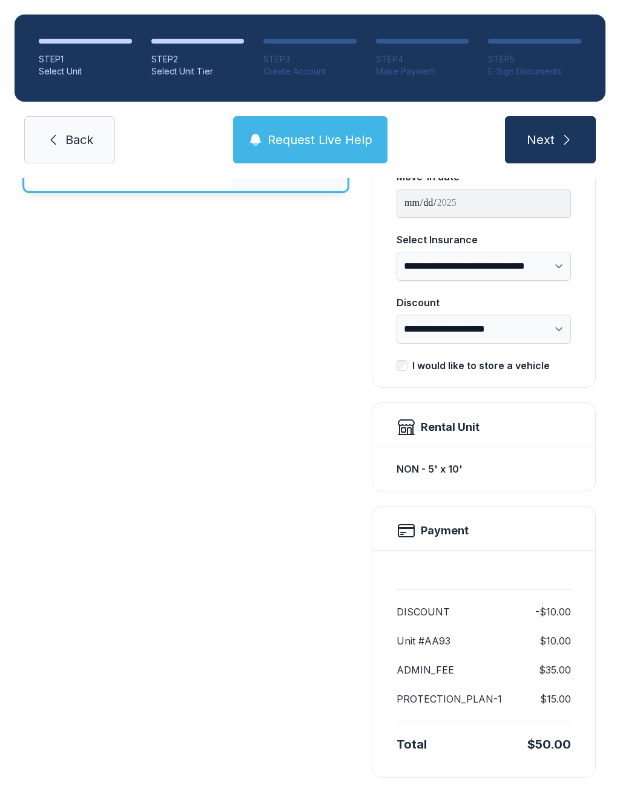
scroll to position [149, 0]
click at [466, 525] on h2 "Payment" at bounding box center [445, 531] width 48 height 17
click at [551, 144] on span "Next" at bounding box center [540, 139] width 28 height 17
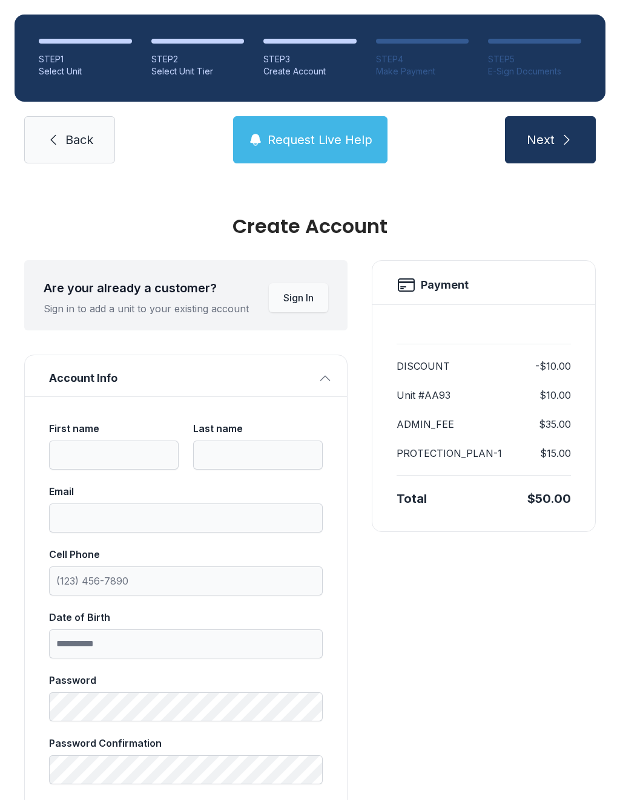
click at [290, 291] on span "Sign In" at bounding box center [298, 297] width 30 height 15
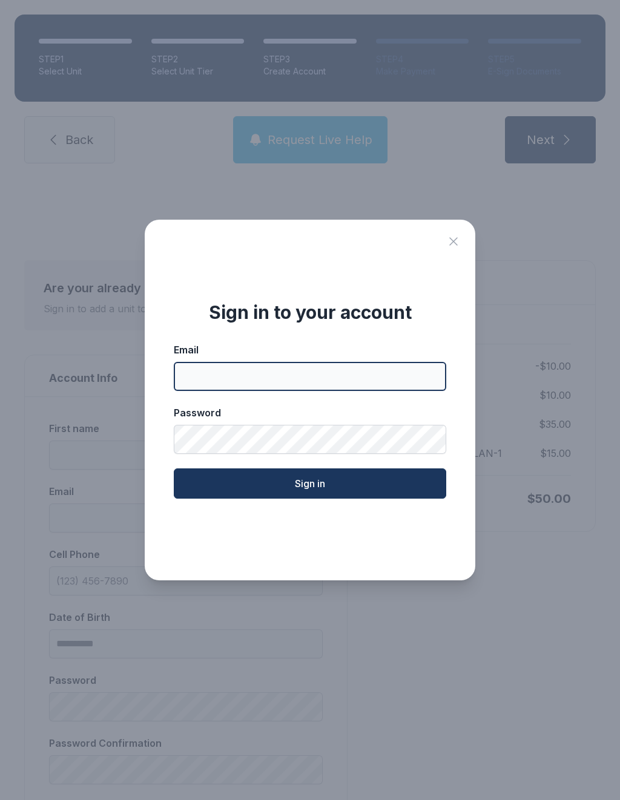
click at [197, 379] on input "Email" at bounding box center [310, 376] width 272 height 29
type input "*"
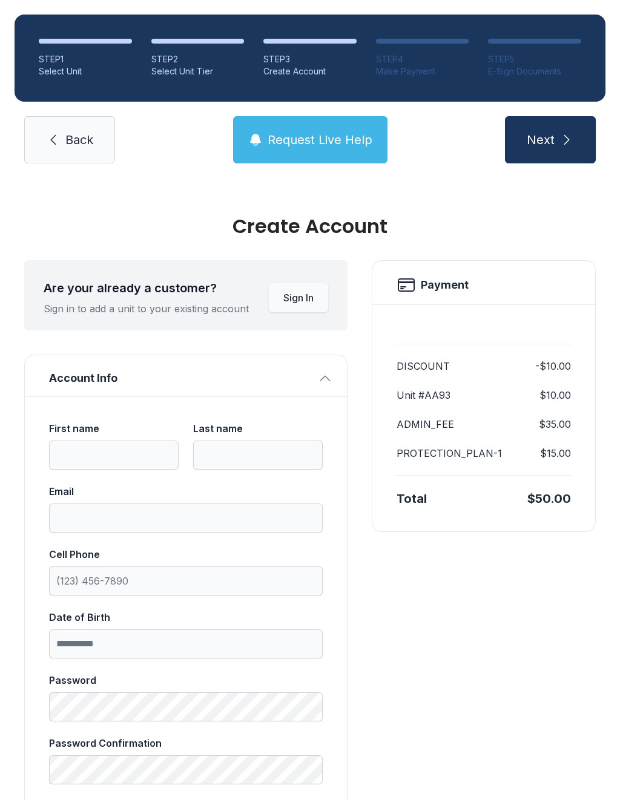
click at [81, 147] on span "Back" at bounding box center [79, 139] width 28 height 17
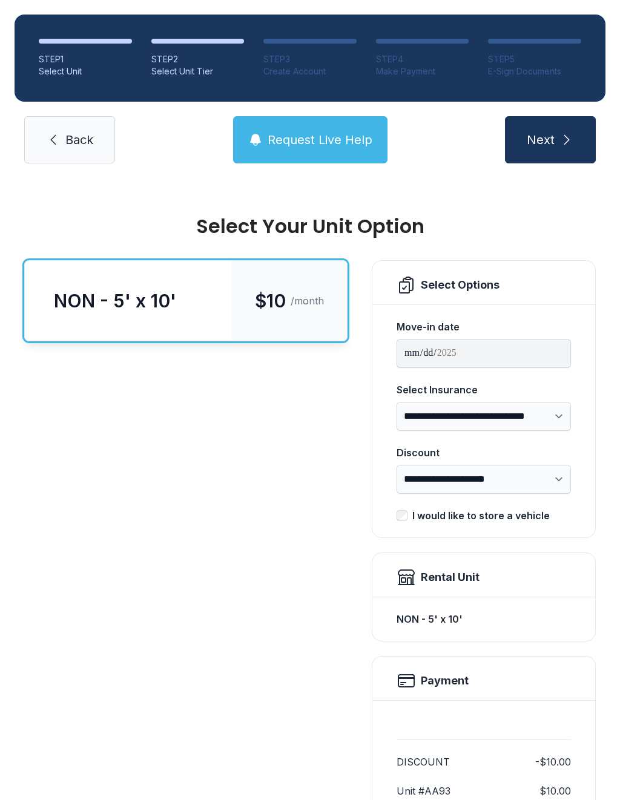
click at [61, 136] on link "Back" at bounding box center [69, 139] width 91 height 47
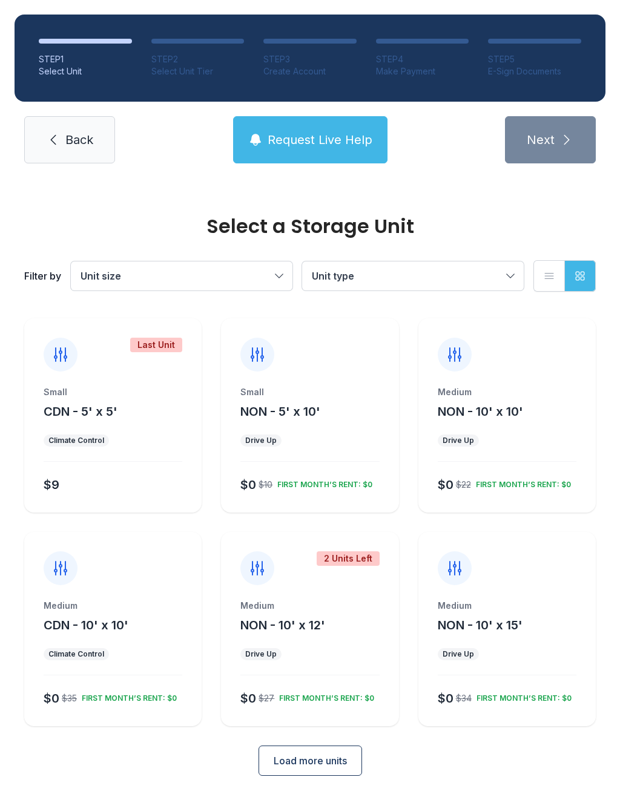
click at [264, 355] on icon at bounding box center [257, 354] width 19 height 19
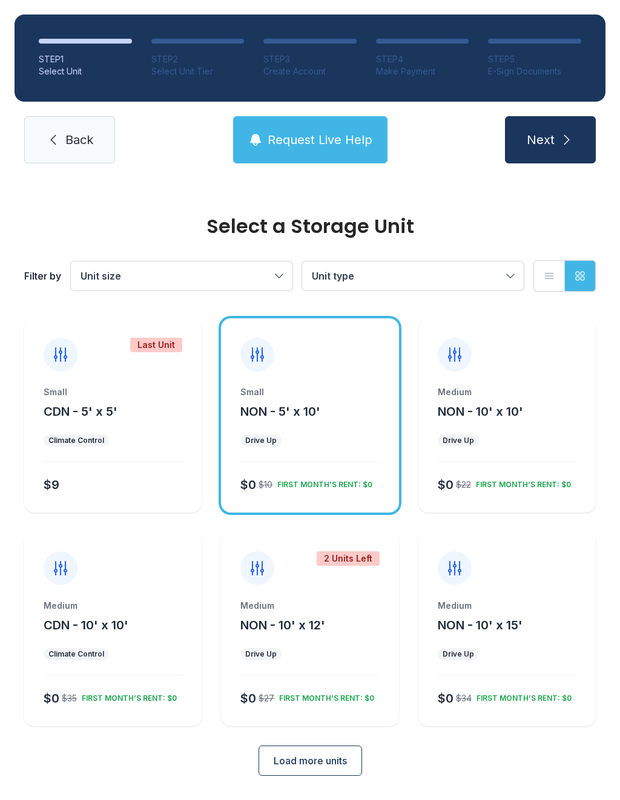
click at [72, 127] on link "Back" at bounding box center [69, 139] width 91 height 47
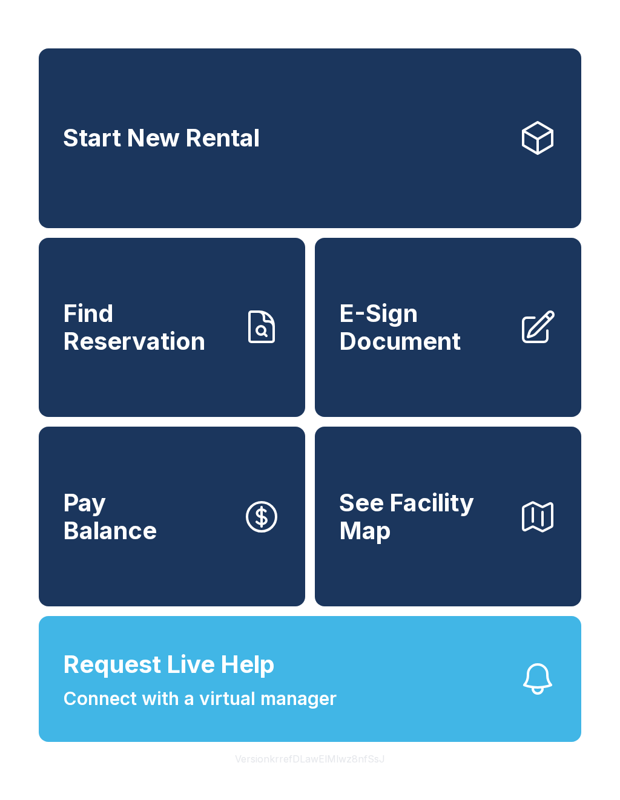
click at [192, 327] on span "Find Reservation" at bounding box center [147, 327] width 169 height 55
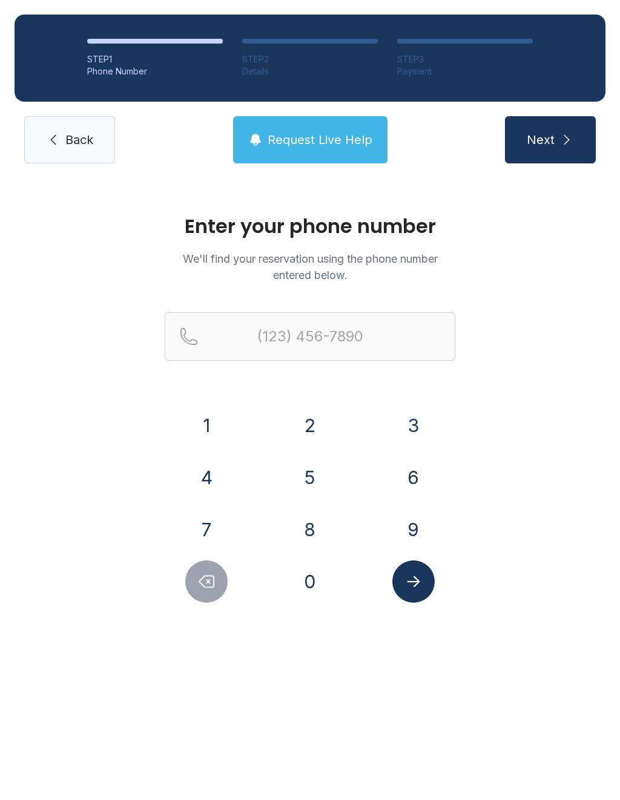
click at [421, 418] on button "3" at bounding box center [413, 425] width 42 height 42
click at [197, 403] on form "(3 1 2 3 4 5 6 7 8 9 0" at bounding box center [310, 457] width 290 height 290
click at [211, 484] on button "4" at bounding box center [206, 477] width 42 height 42
click at [198, 592] on button "Delete number" at bounding box center [206, 581] width 42 height 42
click at [218, 438] on button "1" at bounding box center [206, 425] width 42 height 42
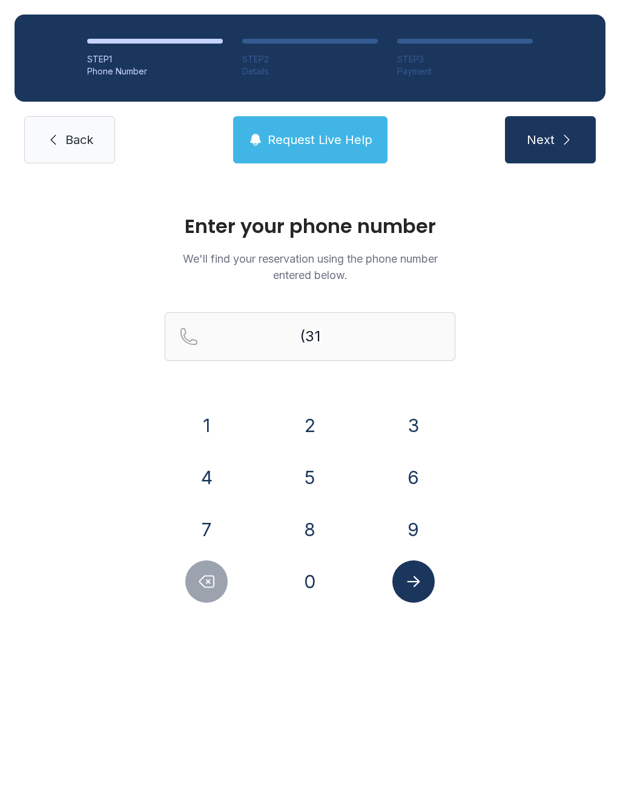
click at [202, 473] on button "4" at bounding box center [206, 477] width 42 height 42
click at [413, 412] on button "3" at bounding box center [413, 425] width 42 height 42
click at [409, 480] on button "6" at bounding box center [413, 477] width 42 height 42
click at [309, 529] on button "8" at bounding box center [310, 529] width 42 height 42
click at [202, 525] on button "7" at bounding box center [206, 529] width 42 height 42
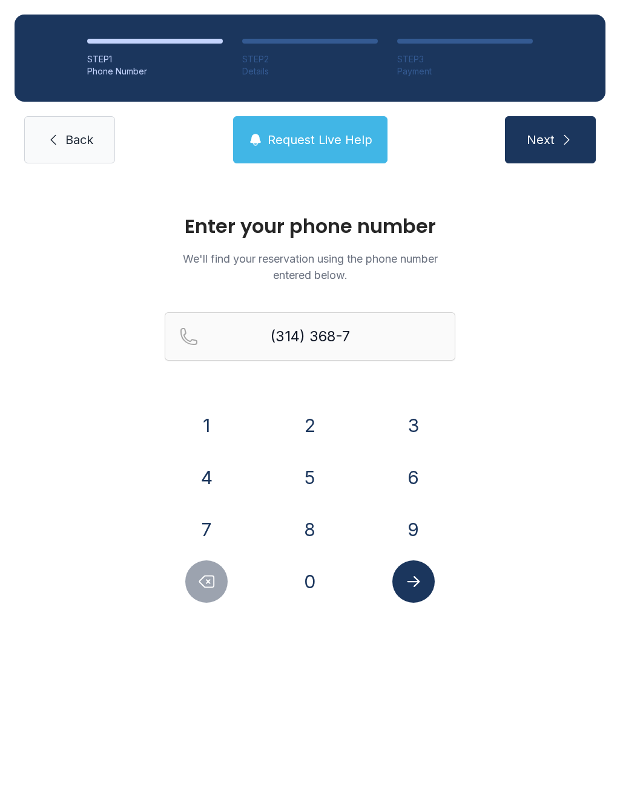
click at [310, 579] on button "0" at bounding box center [310, 581] width 42 height 42
click at [204, 424] on button "1" at bounding box center [206, 425] width 42 height 42
click at [411, 481] on button "6" at bounding box center [413, 477] width 42 height 42
type input "[PHONE_NUMBER]"
click at [411, 588] on icon "Submit lookup form" at bounding box center [413, 581] width 18 height 18
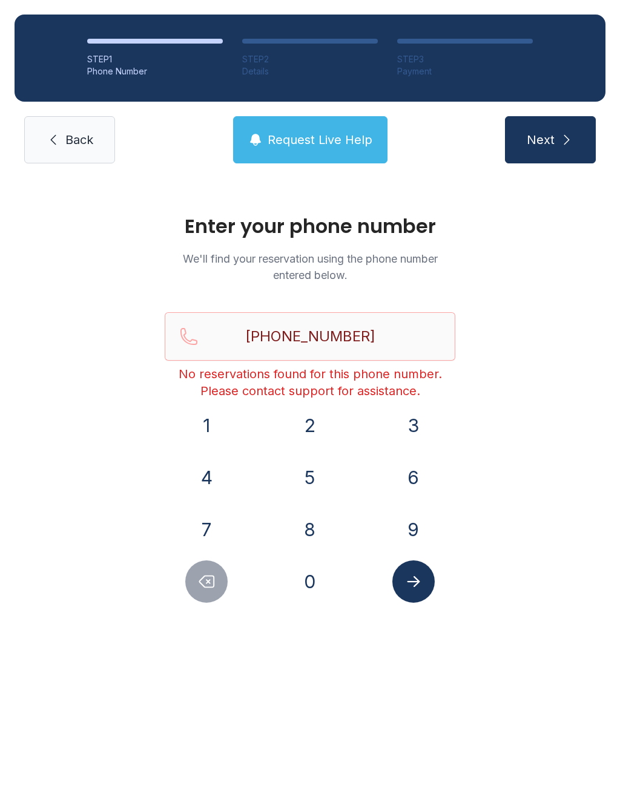
click at [64, 142] on link "Back" at bounding box center [69, 139] width 91 height 47
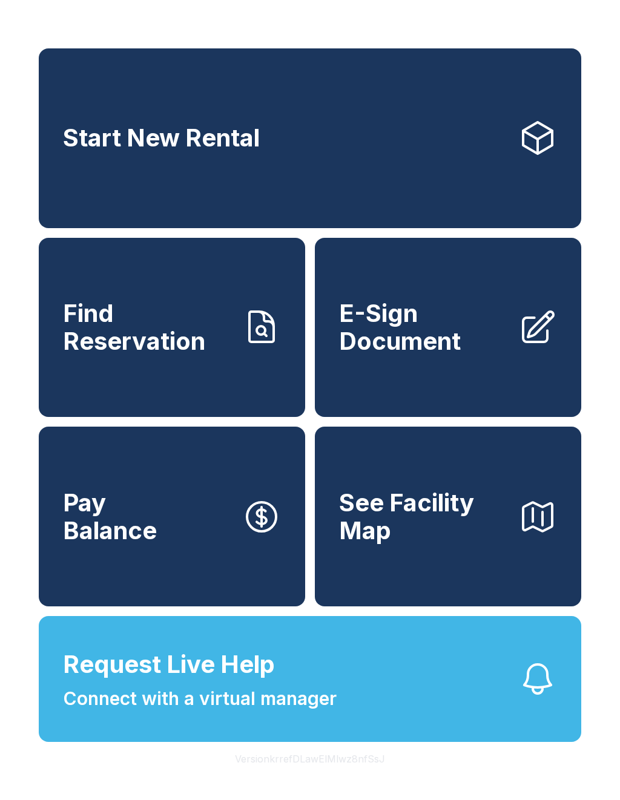
click at [513, 122] on link "Start New Rental" at bounding box center [310, 138] width 542 height 180
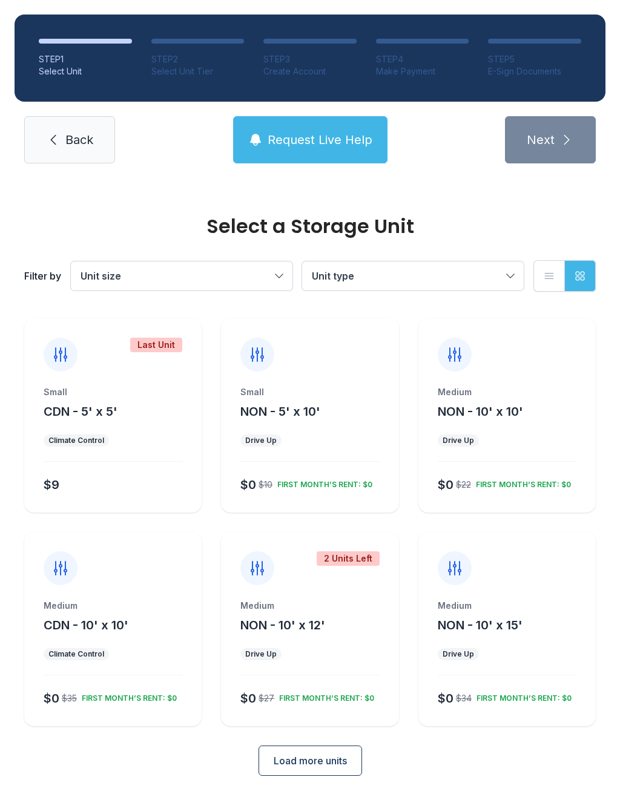
click at [286, 408] on span "NON - 5' x 10'" at bounding box center [280, 411] width 80 height 15
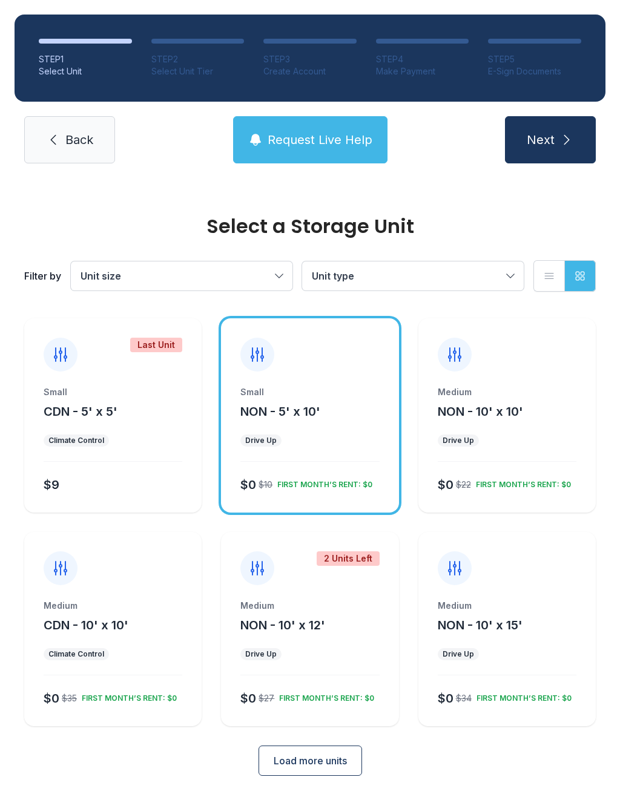
click at [539, 139] on span "Next" at bounding box center [540, 139] width 28 height 17
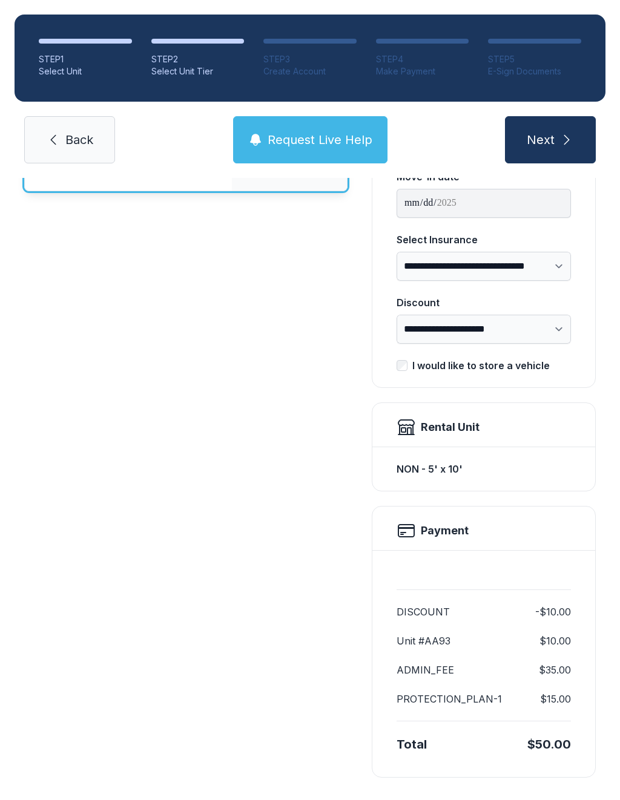
scroll to position [149, 0]
click at [547, 138] on span "Next" at bounding box center [540, 139] width 28 height 17
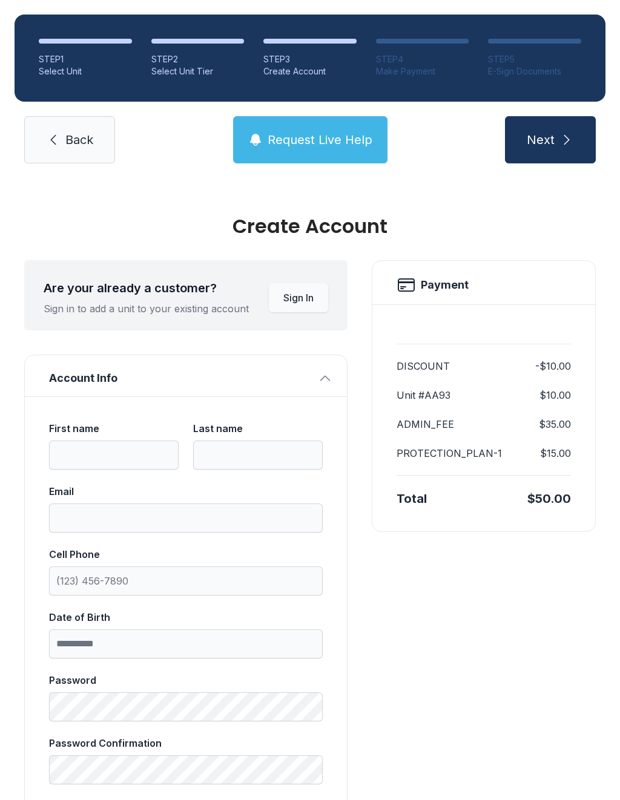
click at [300, 301] on span "Sign In" at bounding box center [298, 297] width 30 height 15
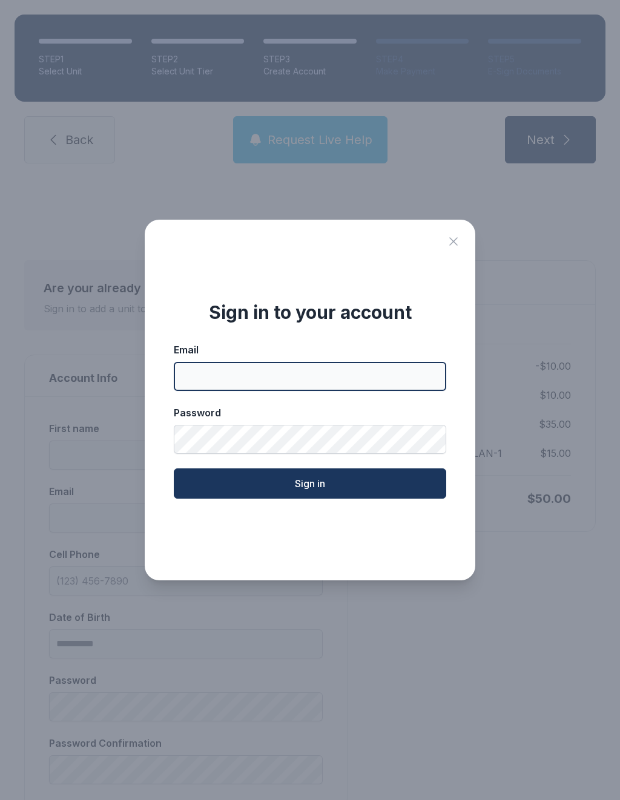
click at [201, 375] on input "Email" at bounding box center [310, 376] width 272 height 29
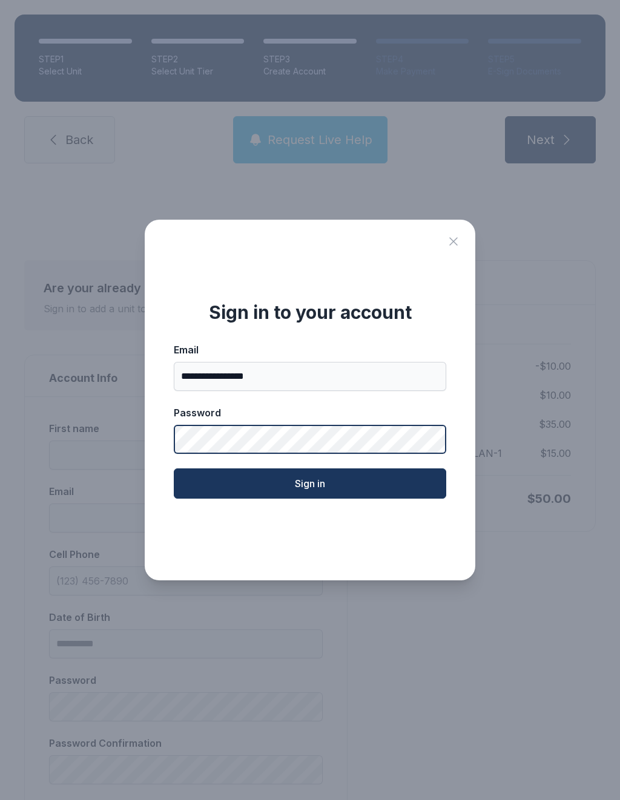
click at [310, 490] on button "Sign in" at bounding box center [310, 483] width 272 height 30
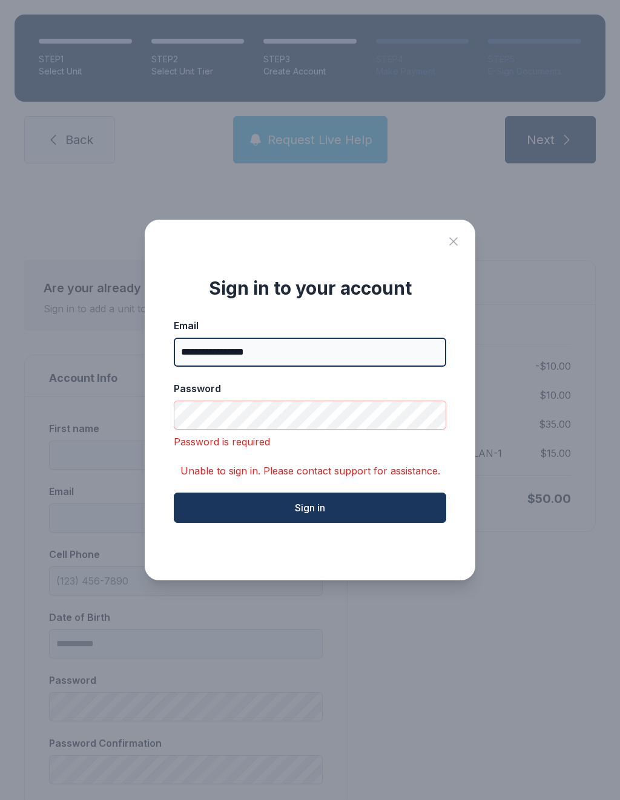
click at [290, 359] on input "**********" at bounding box center [310, 352] width 272 height 29
type input "**********"
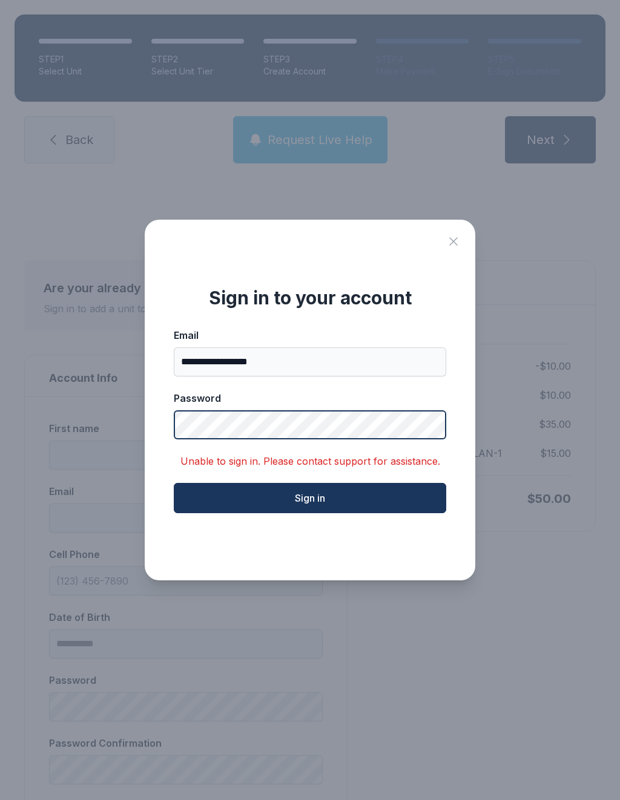
click at [310, 504] on button "Sign in" at bounding box center [310, 498] width 272 height 30
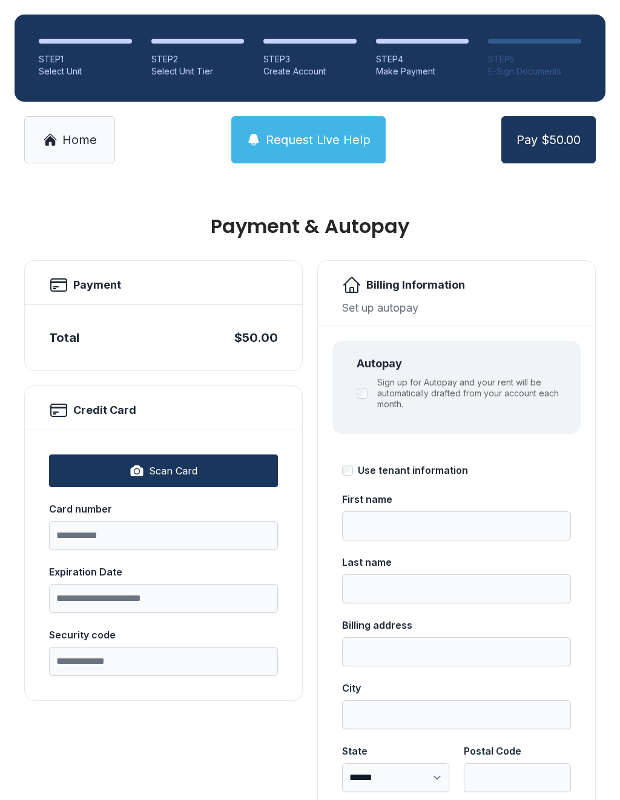
click at [136, 473] on icon "button" at bounding box center [136, 471] width 15 height 15
click at [77, 537] on input "Card number" at bounding box center [163, 535] width 229 height 29
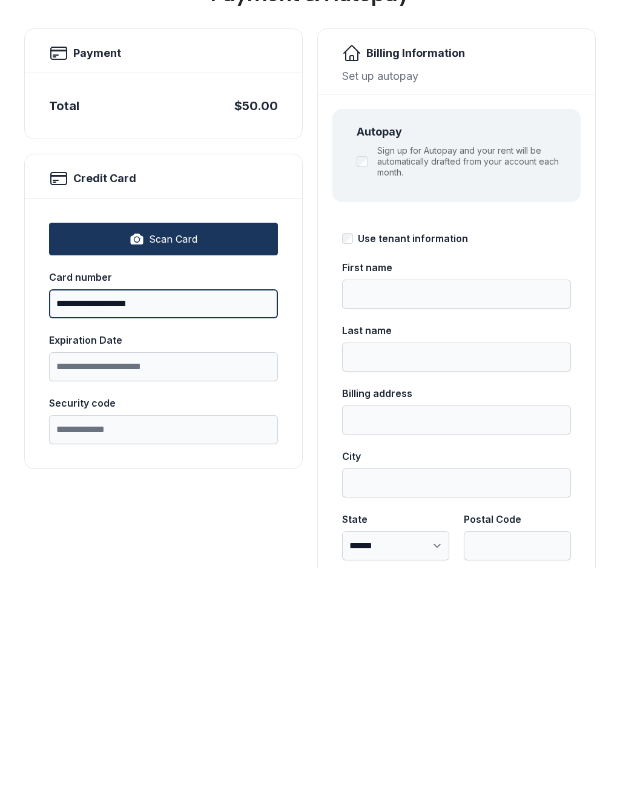
type input "**********"
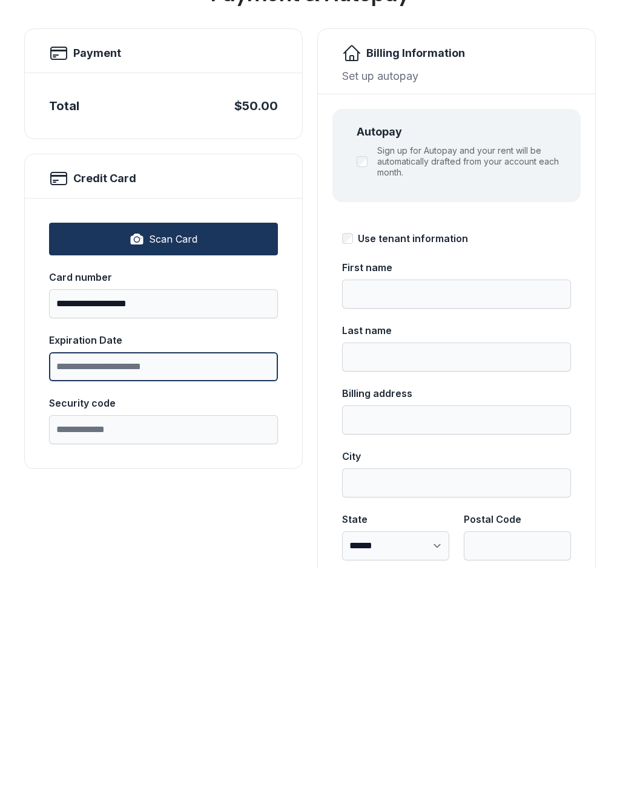
click at [81, 584] on input "Expiration Date" at bounding box center [163, 598] width 229 height 29
type input "*****"
click at [62, 647] on input "Security code" at bounding box center [163, 661] width 229 height 29
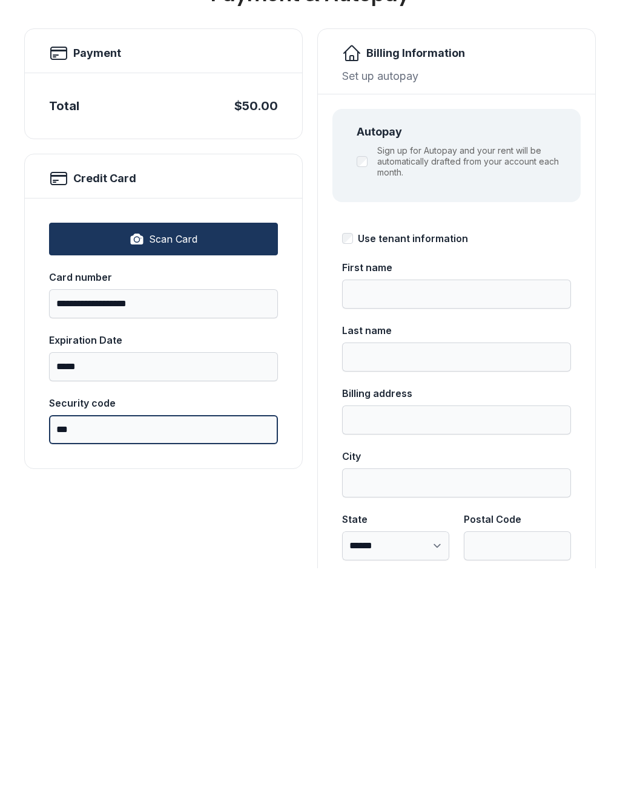
type input "***"
click at [548, 116] on button "Pay $50.00" at bounding box center [548, 139] width 94 height 47
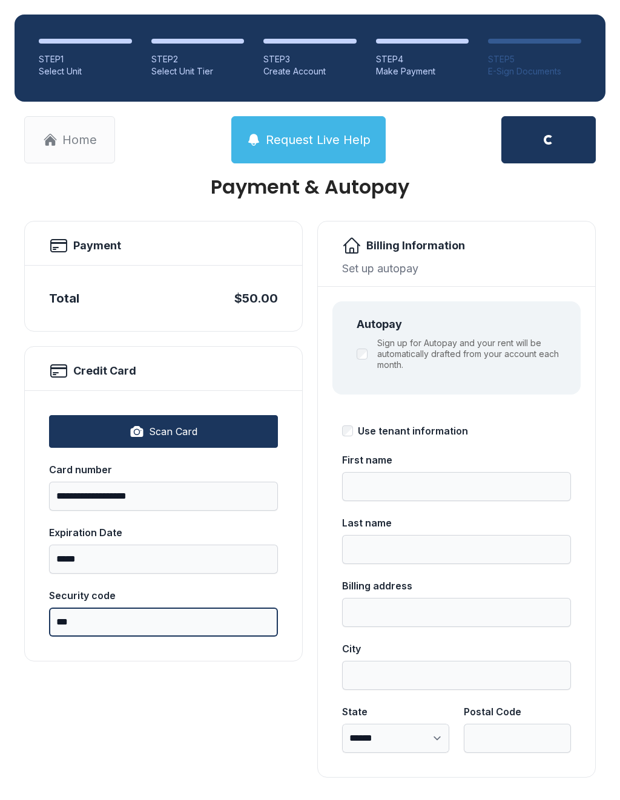
scroll to position [39, 0]
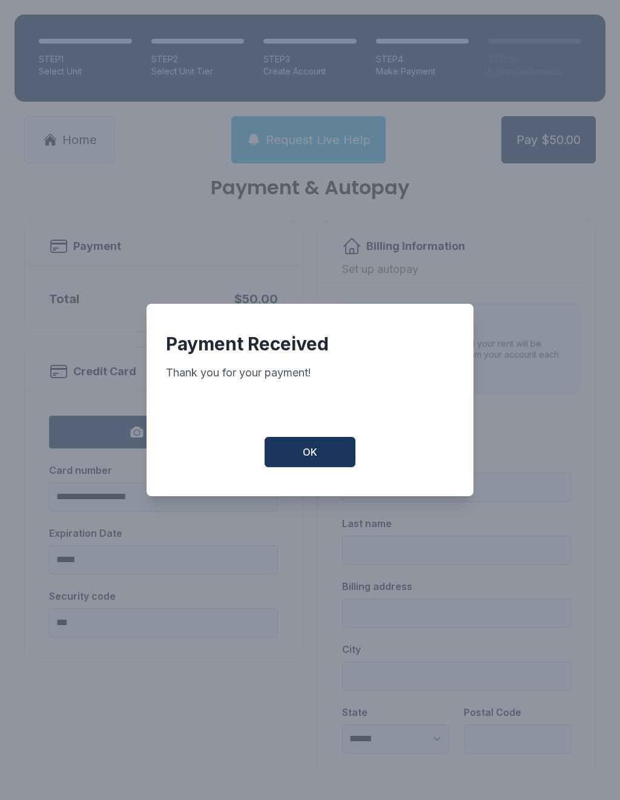
click at [303, 453] on span "OK" at bounding box center [310, 452] width 15 height 15
